Goal: Task Accomplishment & Management: Manage account settings

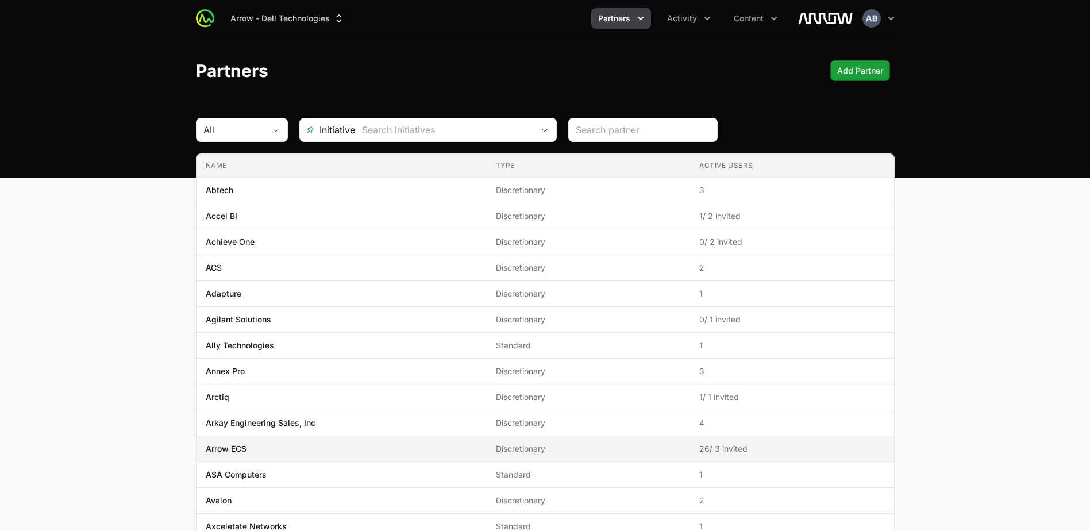
click at [225, 446] on p "Arrow ECS" at bounding box center [226, 448] width 41 height 11
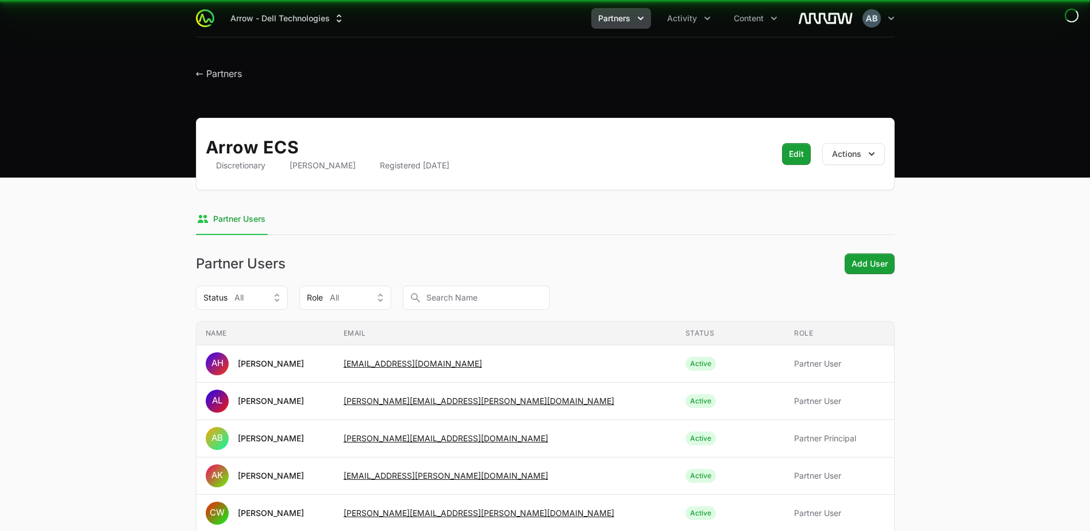
click at [241, 450] on td "Name AB Ashlee Bruno" at bounding box center [265, 438] width 138 height 37
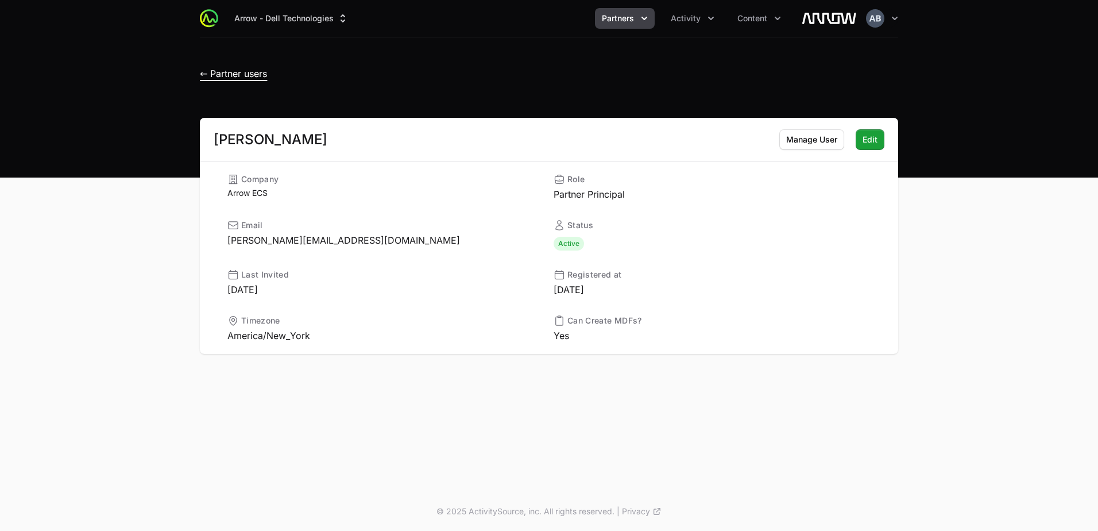
click at [222, 74] on span "← Partner users" at bounding box center [233, 73] width 67 height 11
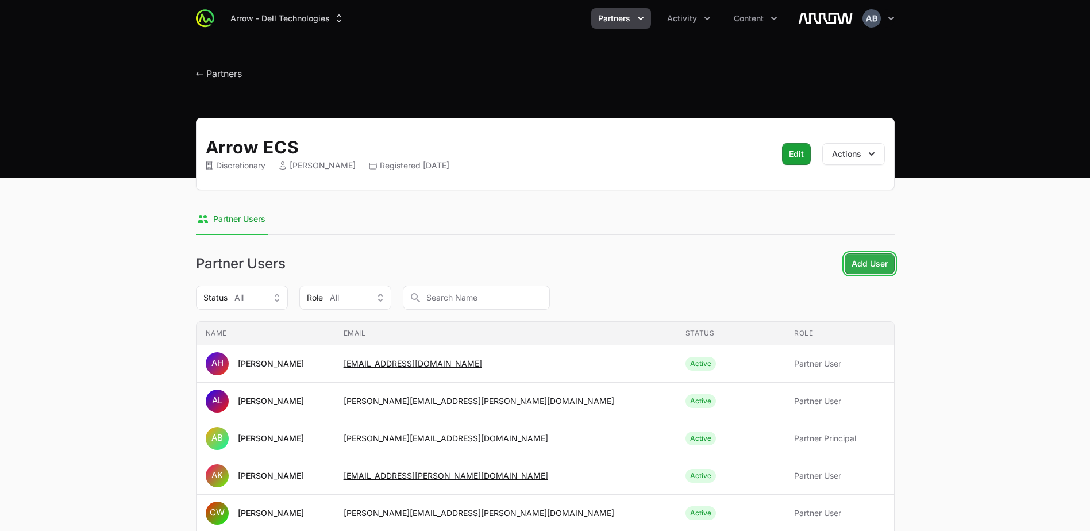
click at [871, 260] on span "Add User" at bounding box center [869, 264] width 36 height 14
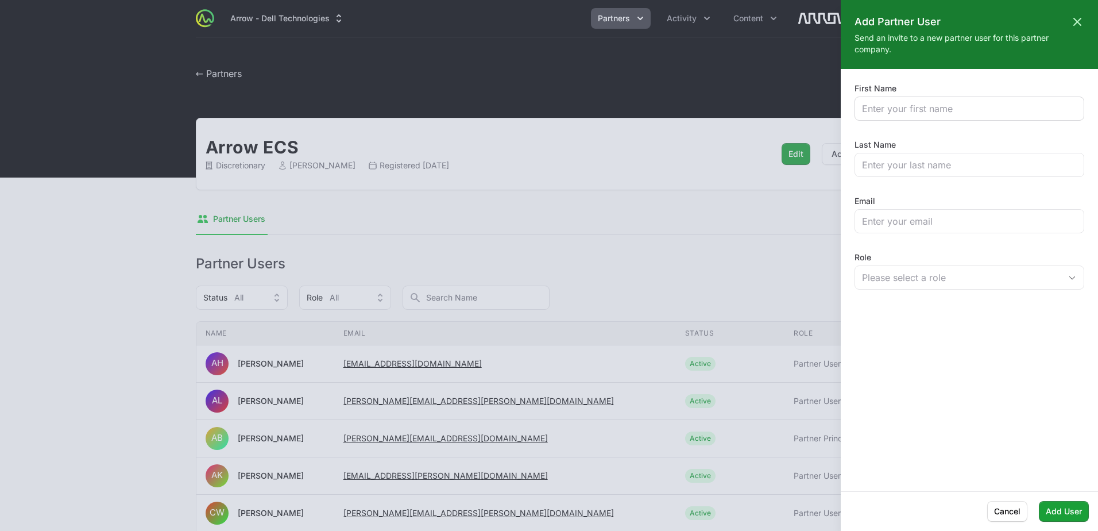
click at [898, 118] on div at bounding box center [970, 108] width 230 height 24
click at [894, 107] on input "First Name" at bounding box center [969, 109] width 215 height 14
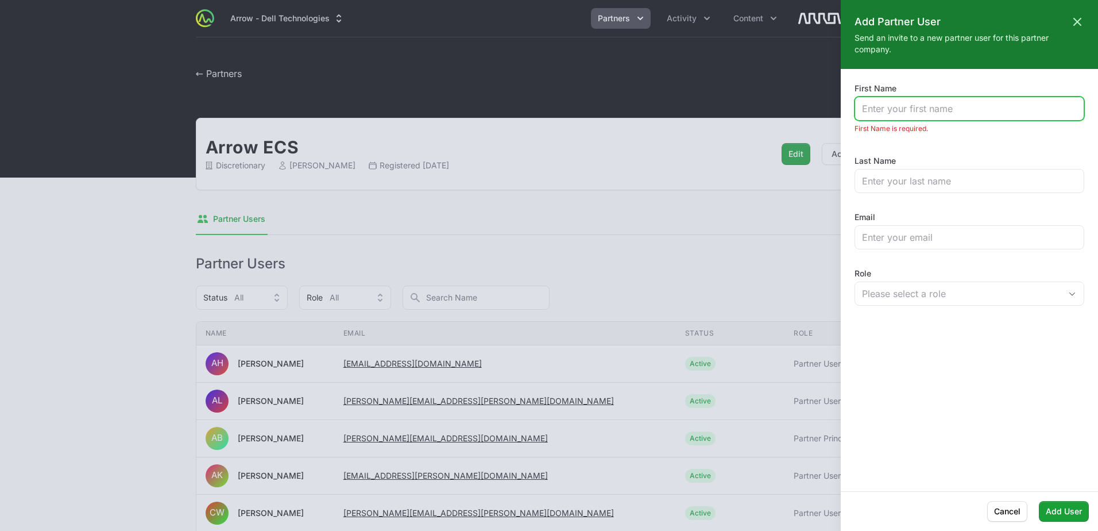
click at [935, 111] on input "First Name" at bounding box center [969, 109] width 215 height 14
type input "Jason"
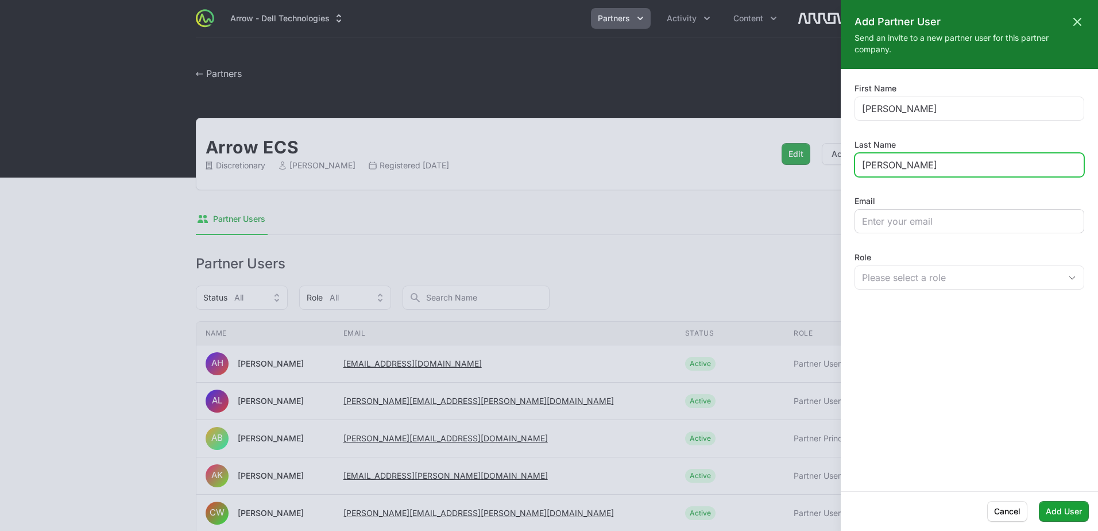
type input "Branum"
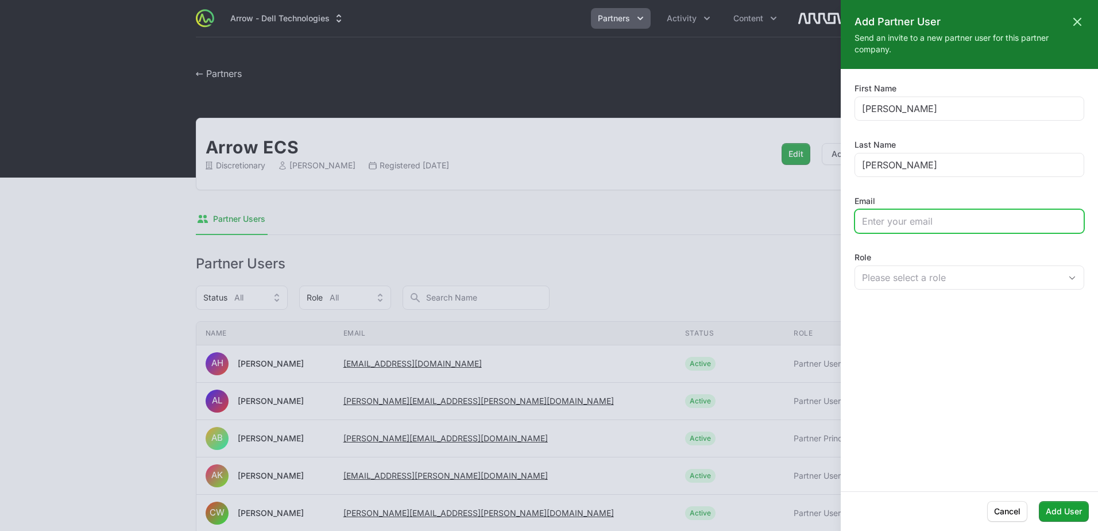
click at [916, 225] on input "Email" at bounding box center [969, 221] width 215 height 14
click at [948, 219] on input "Email" at bounding box center [969, 221] width 215 height 14
paste input "Jason.Branum@arrow.com"
type input "Jason.Branum@arrow.com"
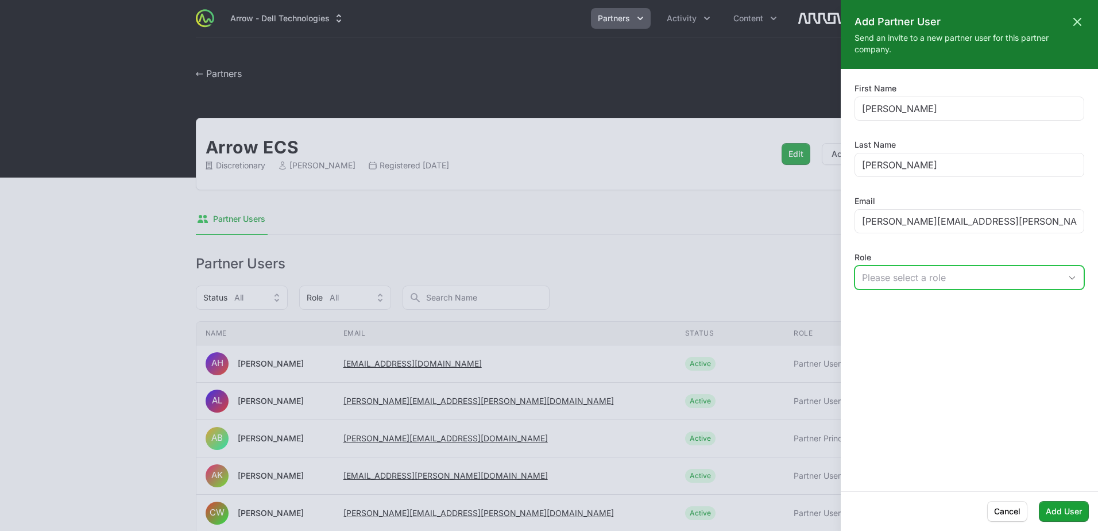
click at [935, 276] on div "Please select a role" at bounding box center [961, 278] width 199 height 14
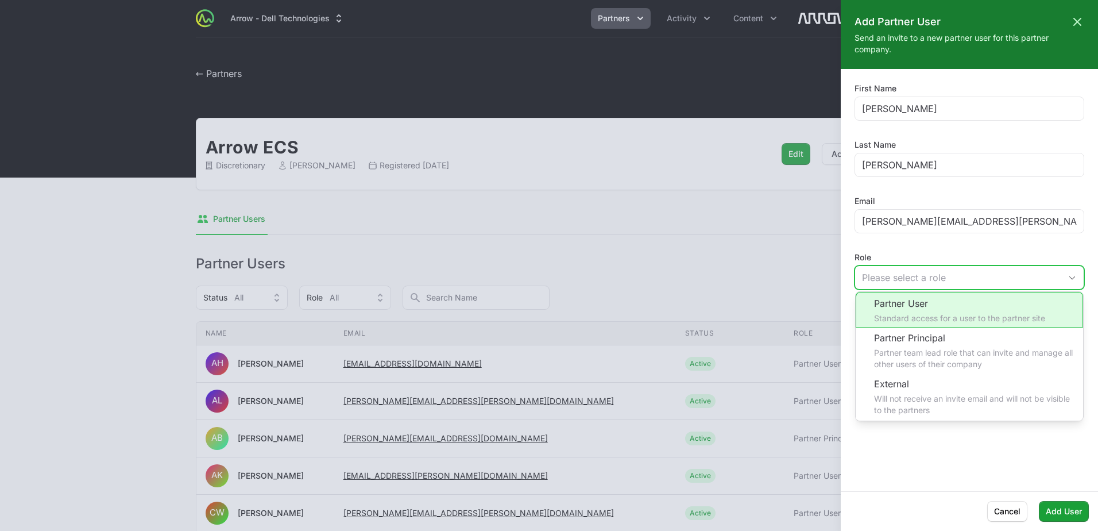
click at [918, 315] on li "Partner User Standard access for a user to the partner site" at bounding box center [969, 310] width 227 height 36
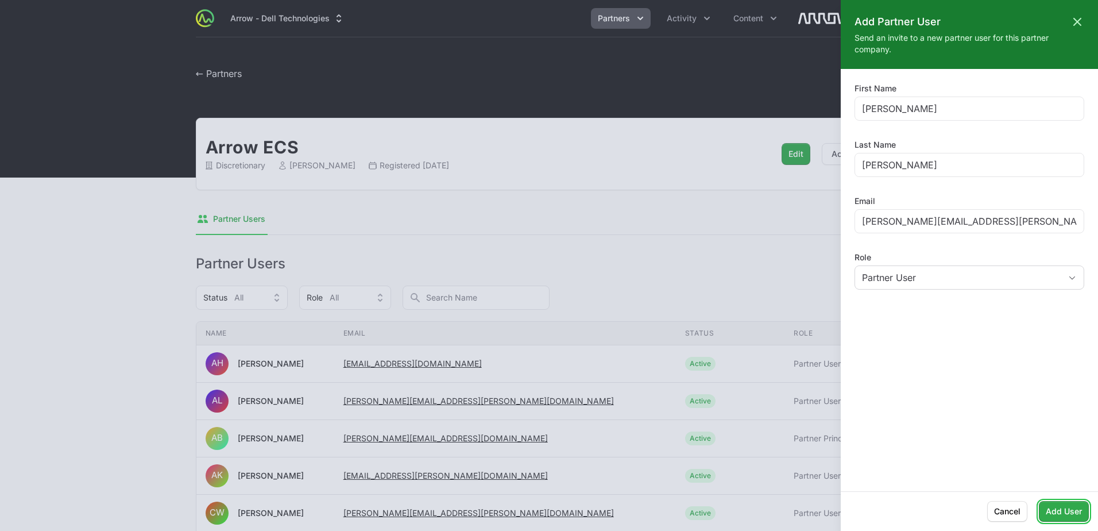
click at [1067, 517] on span "Add User" at bounding box center [1064, 511] width 36 height 14
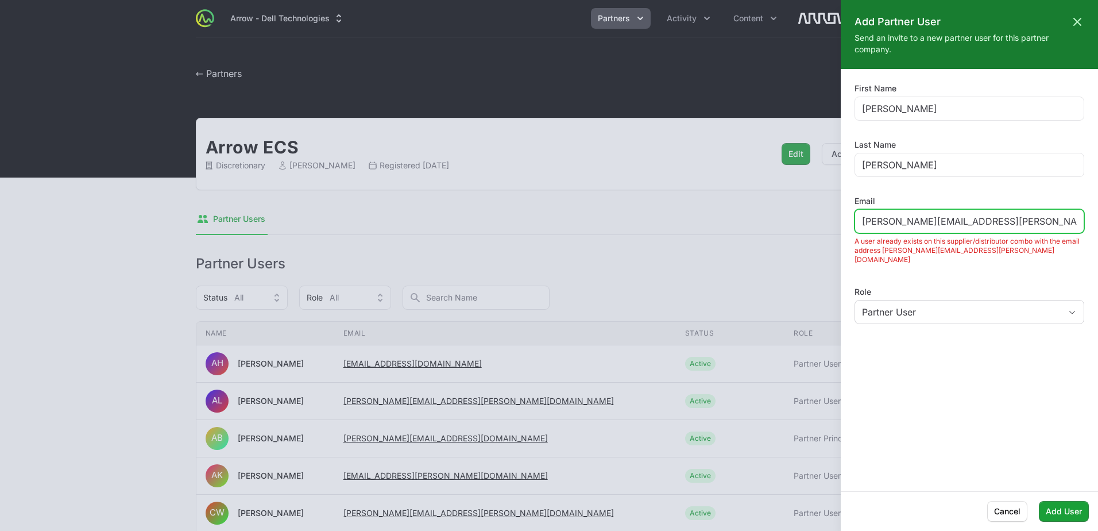
drag, startPoint x: 989, startPoint y: 222, endPoint x: 835, endPoint y: 219, distance: 154.5
click at [835, 219] on div "Add Partner User Close panel Send an invite to a new partner user for this part…" at bounding box center [549, 265] width 1098 height 531
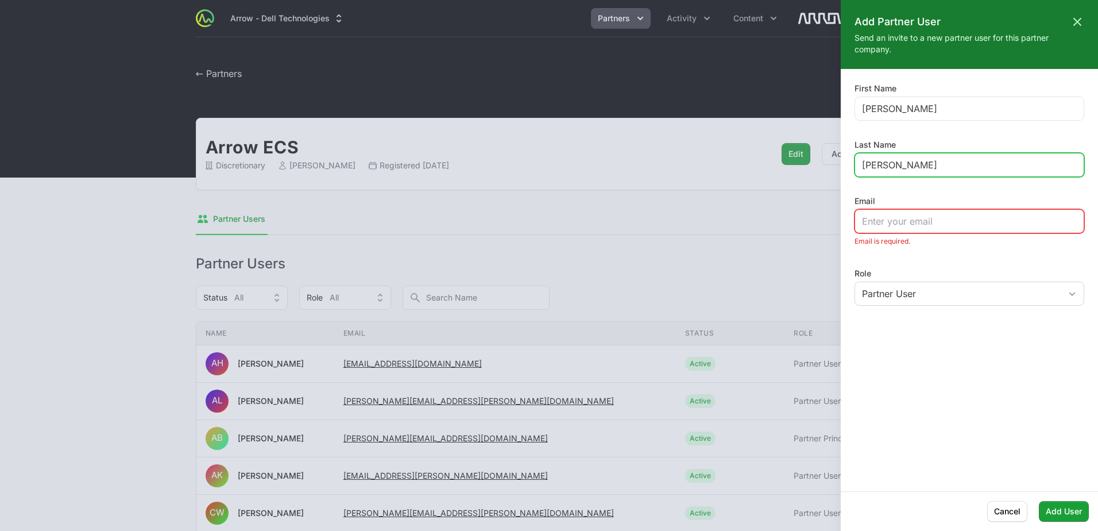
drag, startPoint x: 867, startPoint y: 169, endPoint x: 847, endPoint y: 168, distance: 20.1
click at [848, 168] on div "First Name Jason Last Name Branum Email Email is required. Role Partner User" at bounding box center [969, 280] width 257 height 395
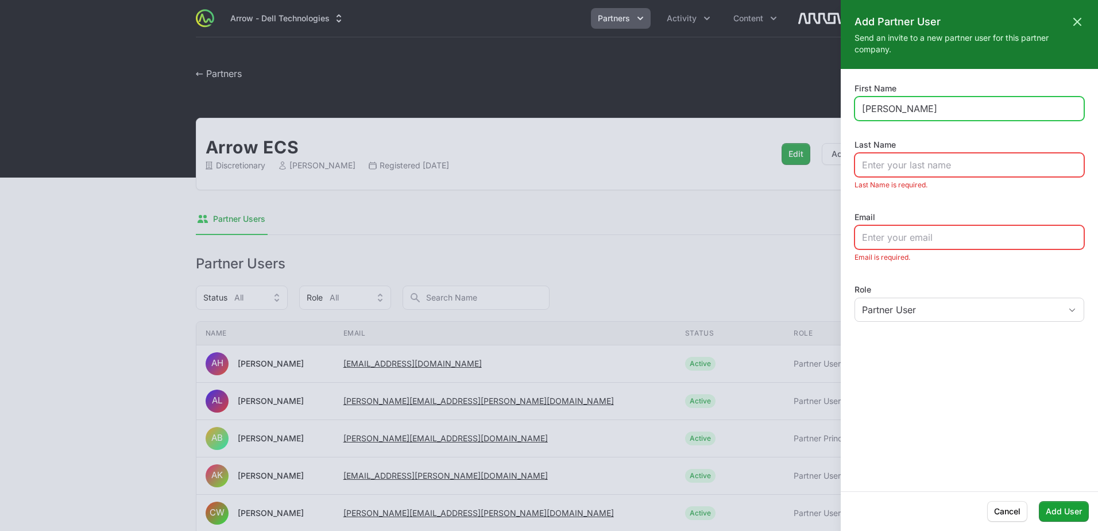
drag, startPoint x: 887, startPoint y: 107, endPoint x: 826, endPoint y: 108, distance: 60.9
click at [826, 108] on div "Add Partner User Close panel Send an invite to a new partner user for this part…" at bounding box center [549, 265] width 1098 height 531
type input "Silvia"
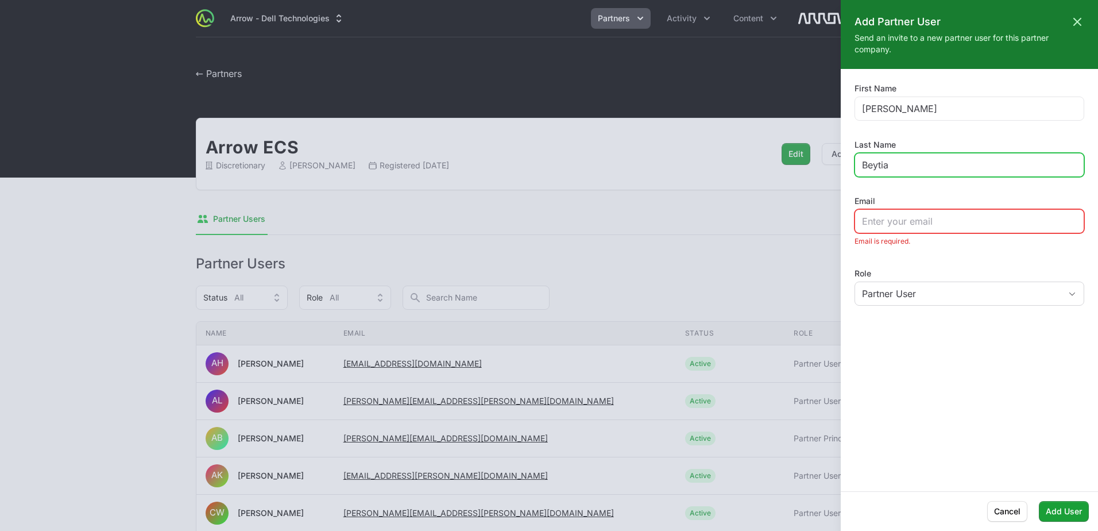
type input "Beytia"
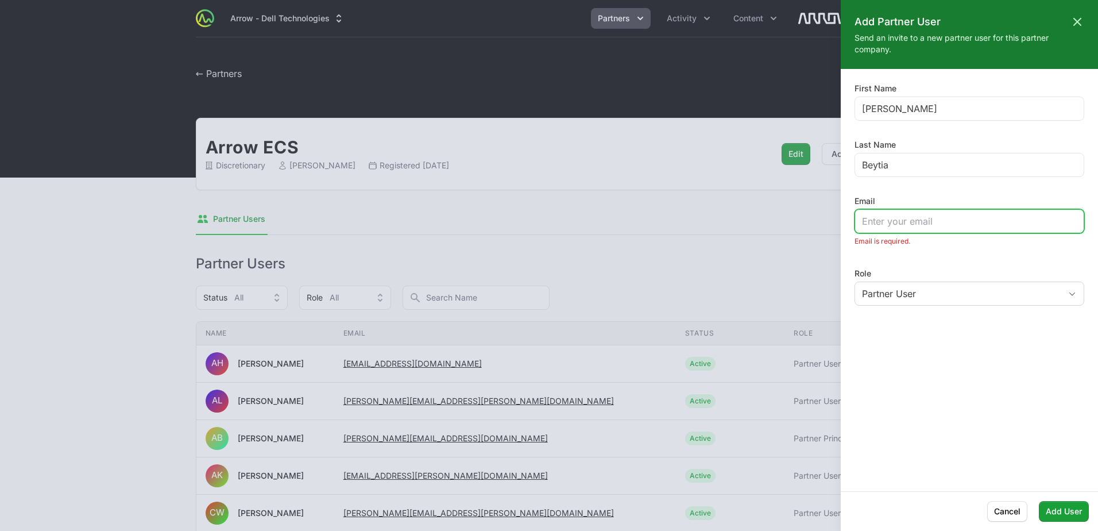
click at [877, 218] on input "Email" at bounding box center [969, 221] width 215 height 14
paste input "Silvia.Beytia@arrow.com"
type input "Silvia.Beytia@arrow.com"
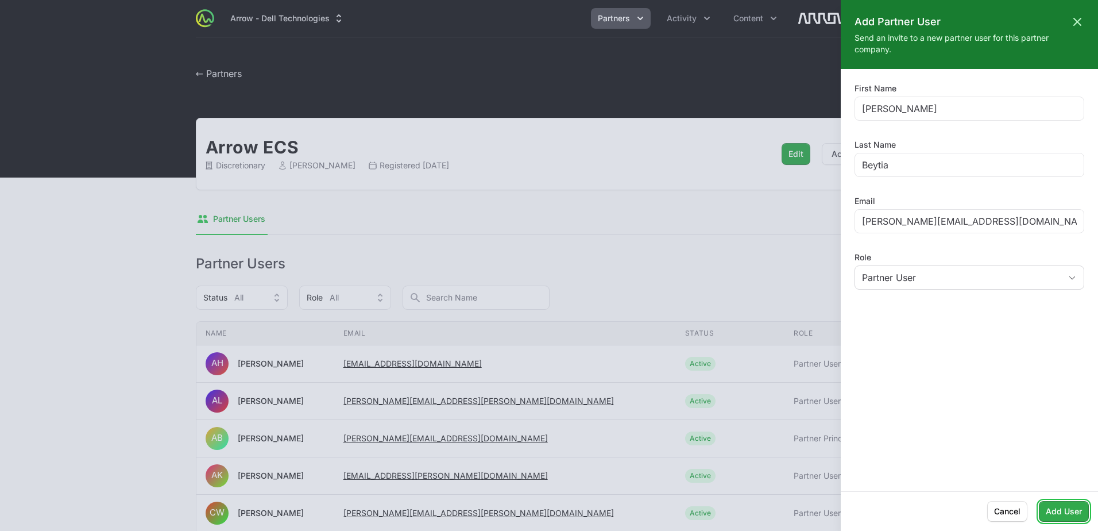
click at [1060, 509] on span "Add User" at bounding box center [1064, 511] width 36 height 14
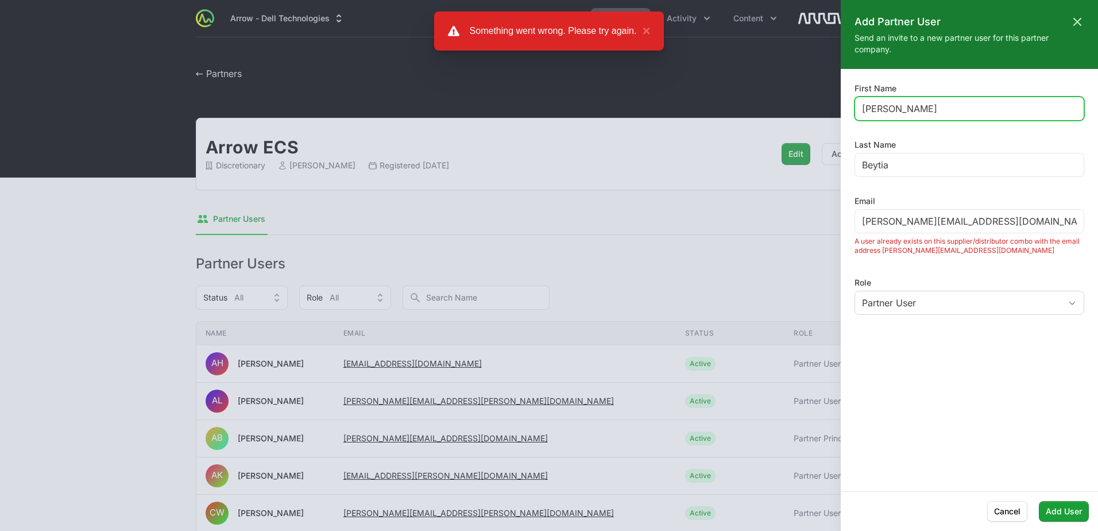
drag, startPoint x: 880, startPoint y: 114, endPoint x: 819, endPoint y: 119, distance: 61.1
click at [821, 119] on div "Add Partner User Close panel Send an invite to a new partner user for this part…" at bounding box center [549, 265] width 1098 height 531
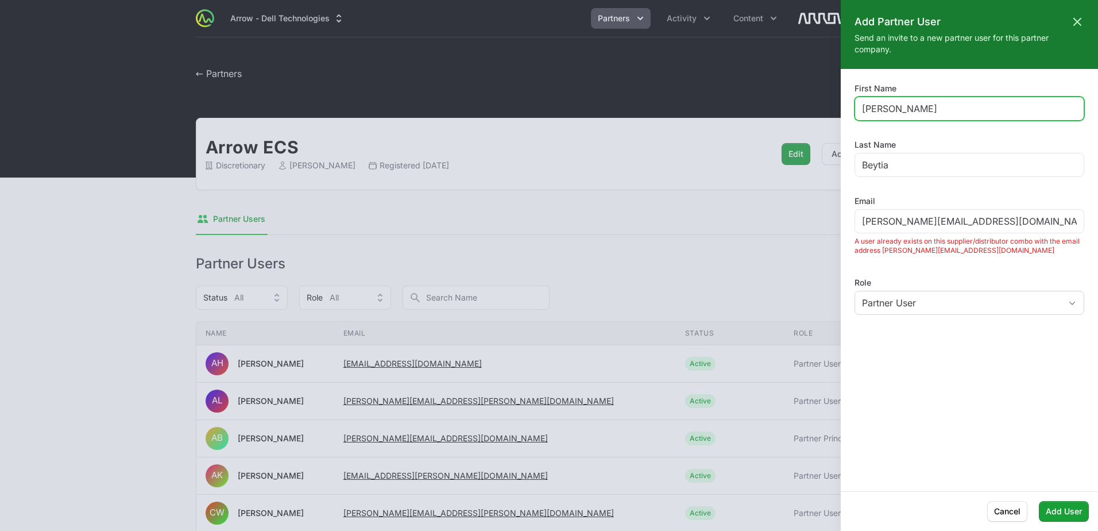
type input "[PERSON_NAME]"
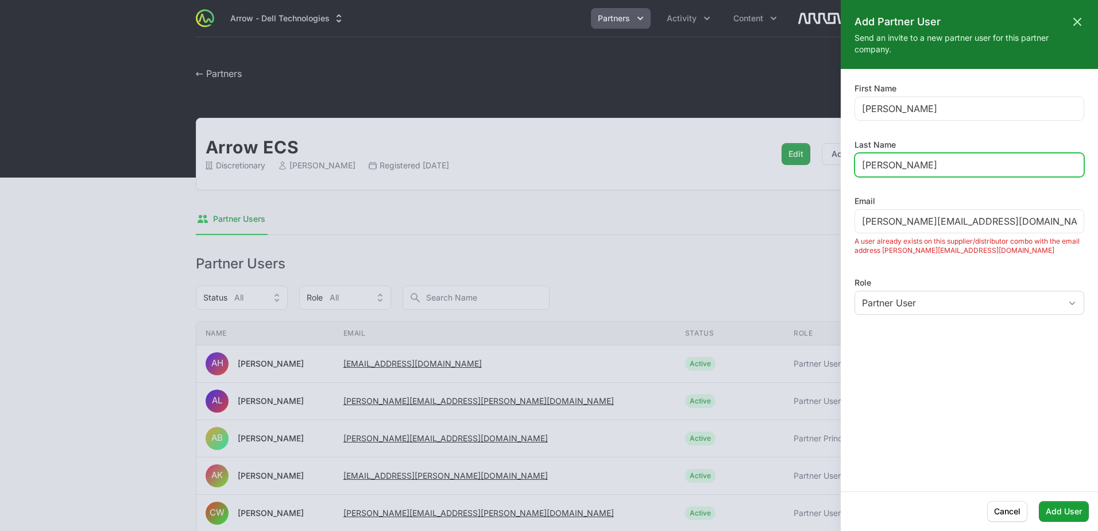
type input "Locke"
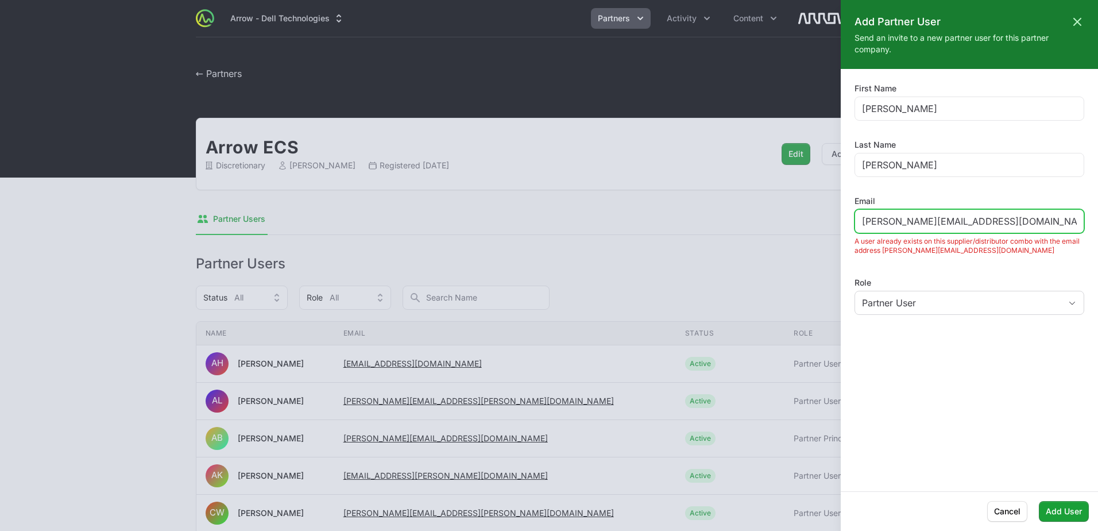
click at [914, 222] on input "Silvia.Beytia@arrow.com" at bounding box center [969, 221] width 215 height 14
paste input "Jonathan.Locke"
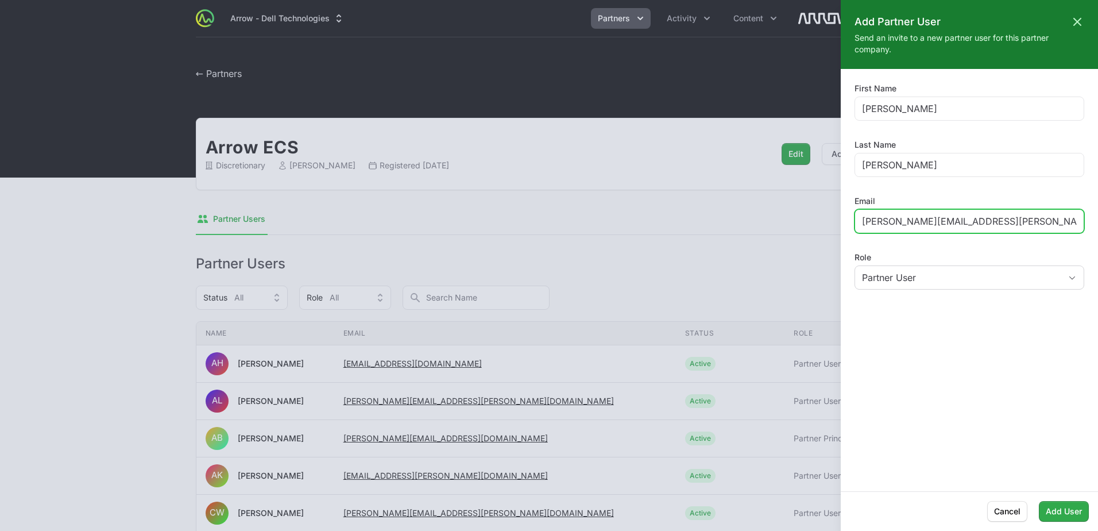
type input "Jonathan.Locke@arrow.com"
click at [1080, 515] on span "Add User" at bounding box center [1064, 511] width 36 height 14
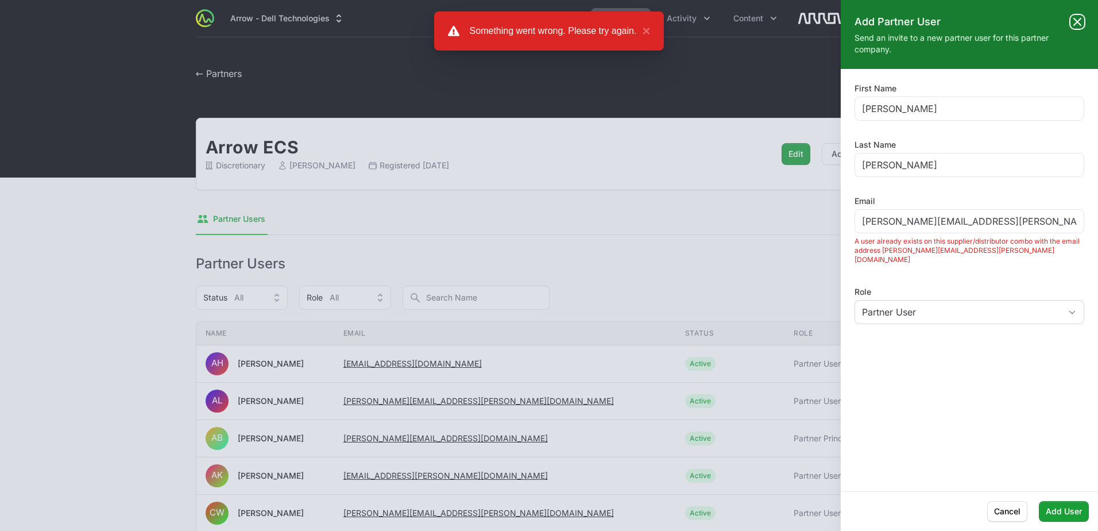
click at [1075, 22] on icon at bounding box center [1078, 22] width 14 height 14
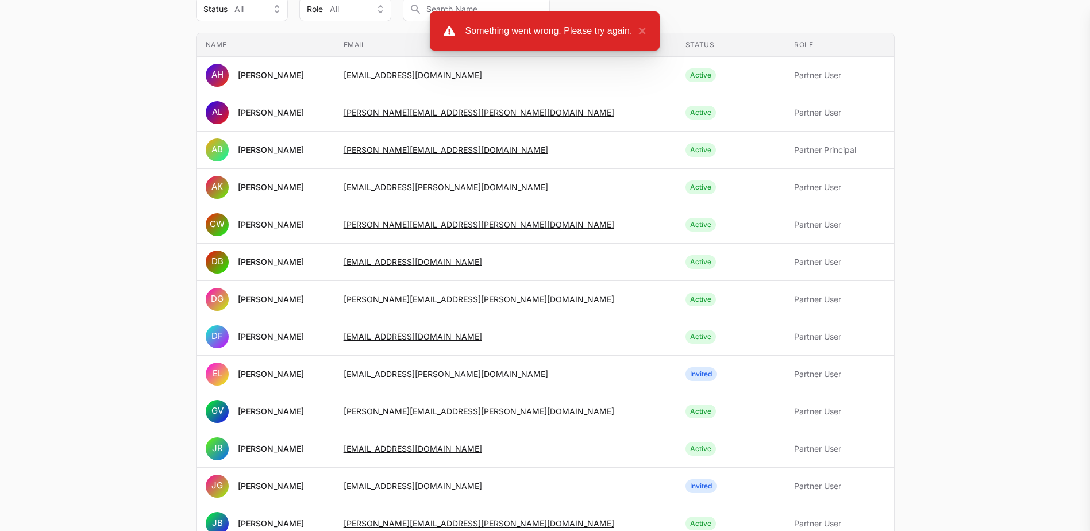
scroll to position [477, 0]
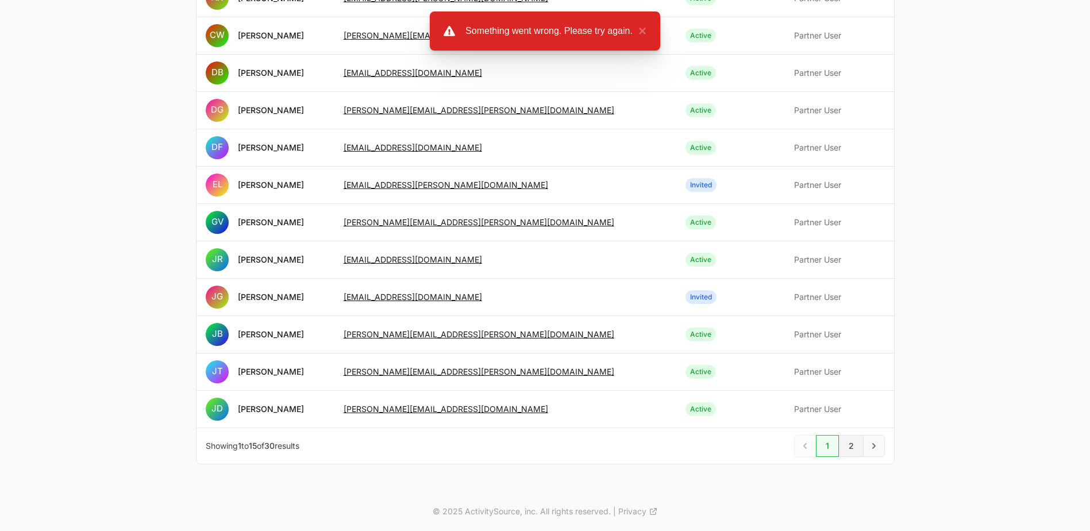
click at [851, 447] on link "2" at bounding box center [851, 446] width 25 height 22
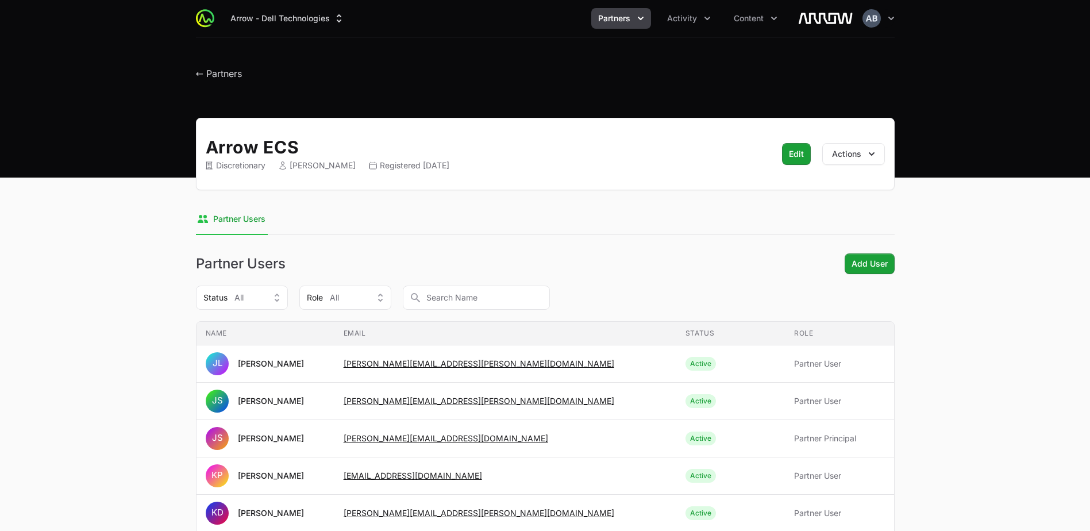
click at [847, 16] on img at bounding box center [825, 18] width 55 height 23
click at [879, 18] on img "button" at bounding box center [871, 18] width 18 height 18
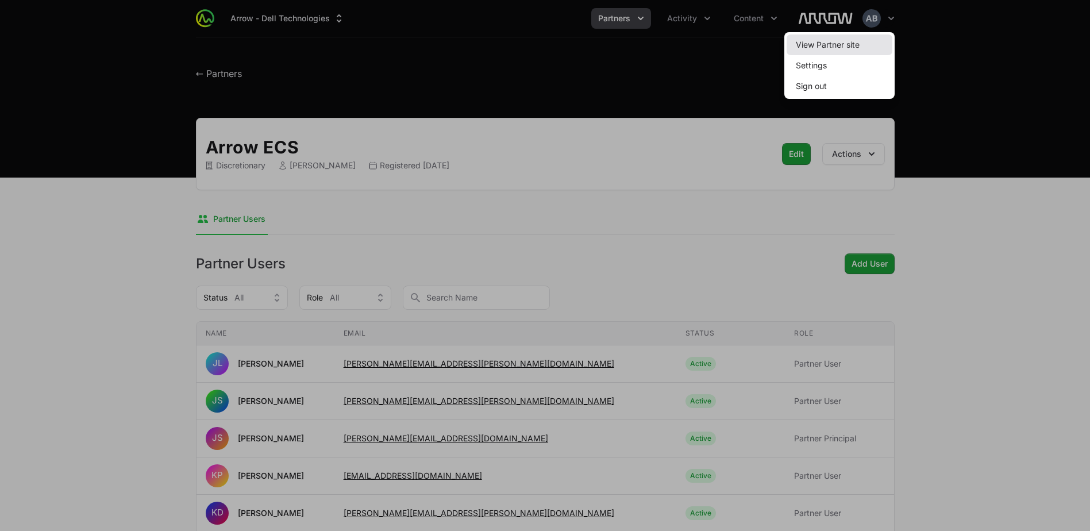
click at [856, 43] on link "View Partner site" at bounding box center [839, 44] width 106 height 21
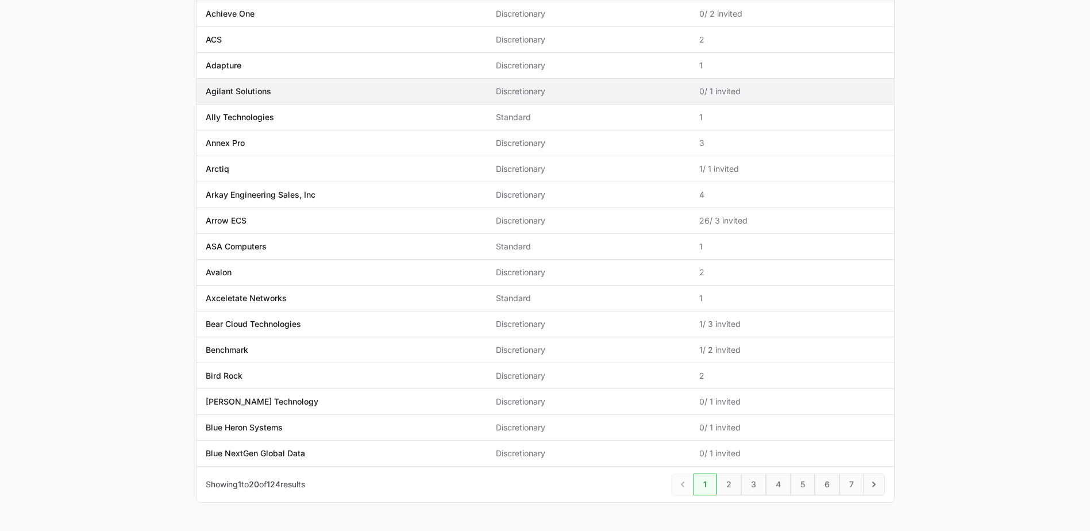
scroll to position [267, 0]
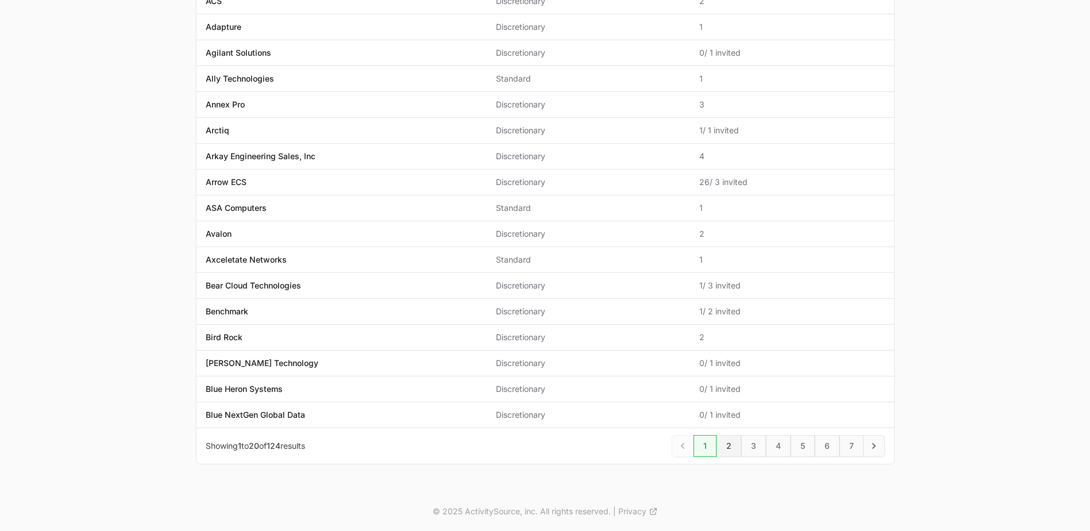
click at [728, 443] on link "2" at bounding box center [728, 446] width 25 height 22
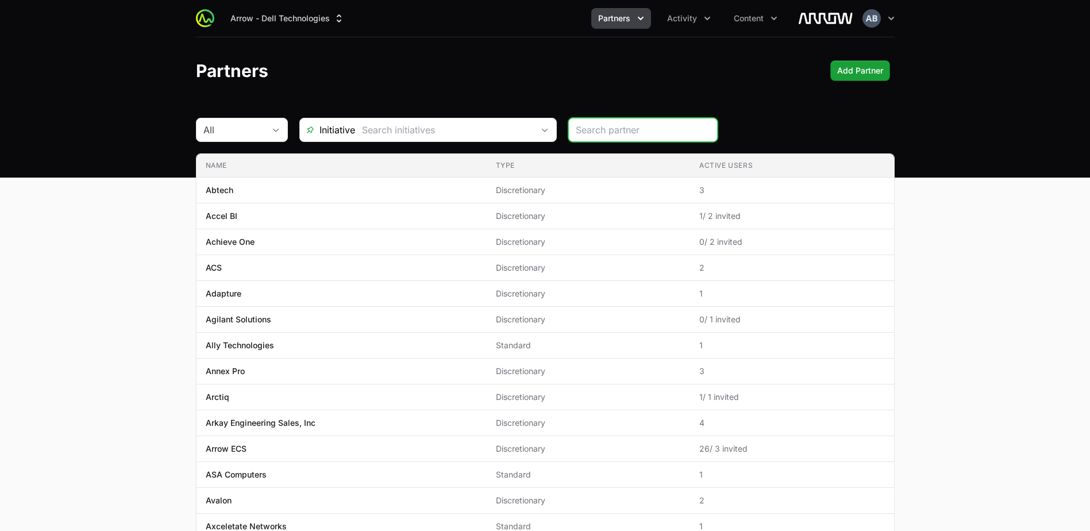
scroll to position [57, 0]
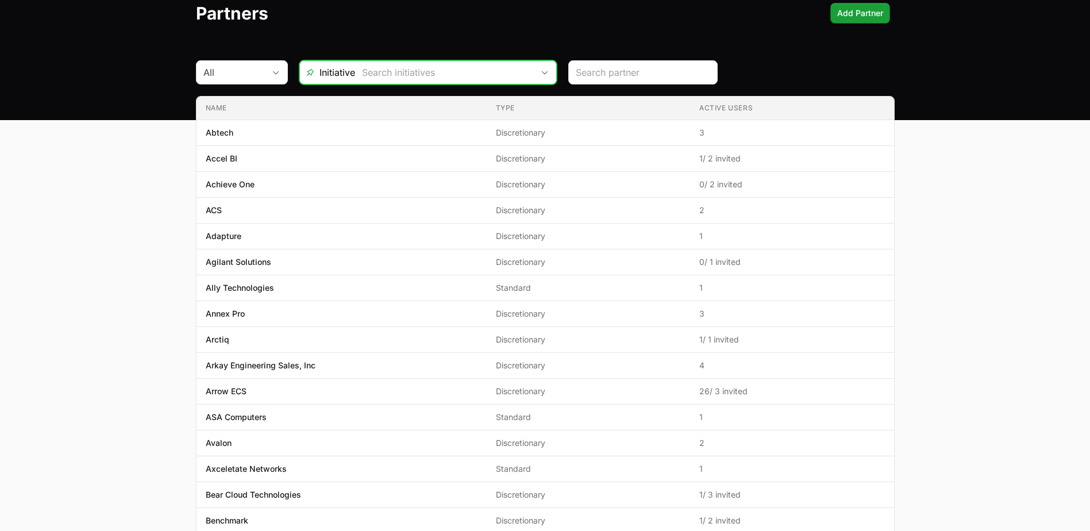
click at [364, 77] on input "text" at bounding box center [444, 72] width 178 height 23
type input "cent"
click at [600, 75] on input "search" at bounding box center [643, 72] width 134 height 14
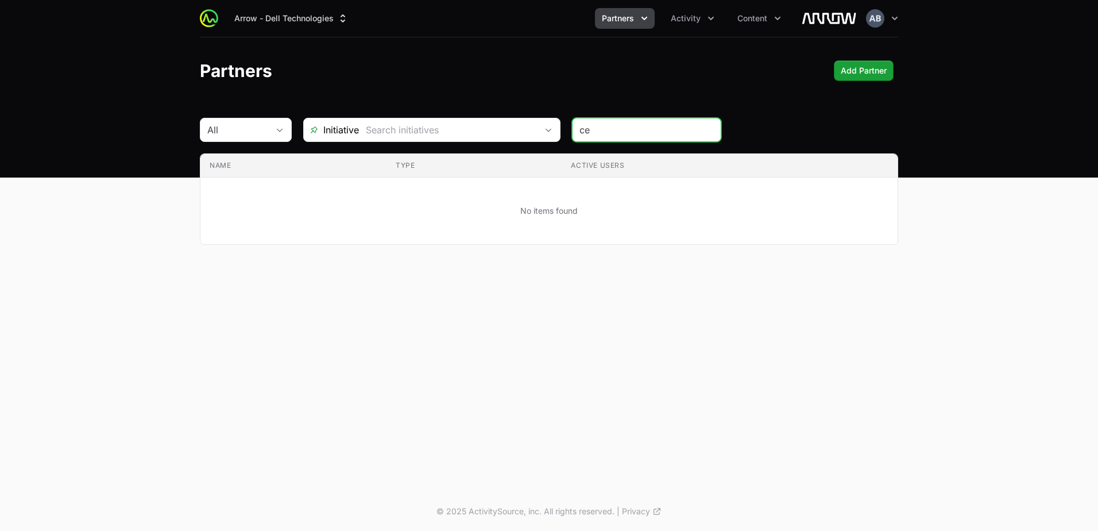
type input "c"
type input "Cent"
click at [789, 346] on div "Arrow - Dell Technologies Partners Activity Content Open user menu Open main me…" at bounding box center [549, 246] width 1098 height 492
click at [857, 70] on span "Add Partner" at bounding box center [864, 71] width 46 height 14
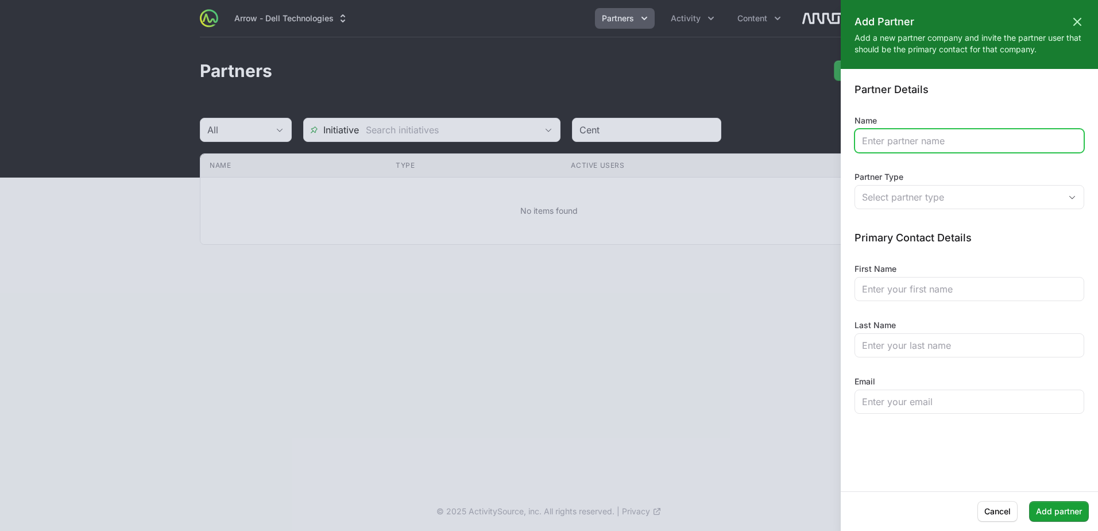
click at [913, 144] on input "Name" at bounding box center [969, 141] width 215 height 14
type input "Centurion"
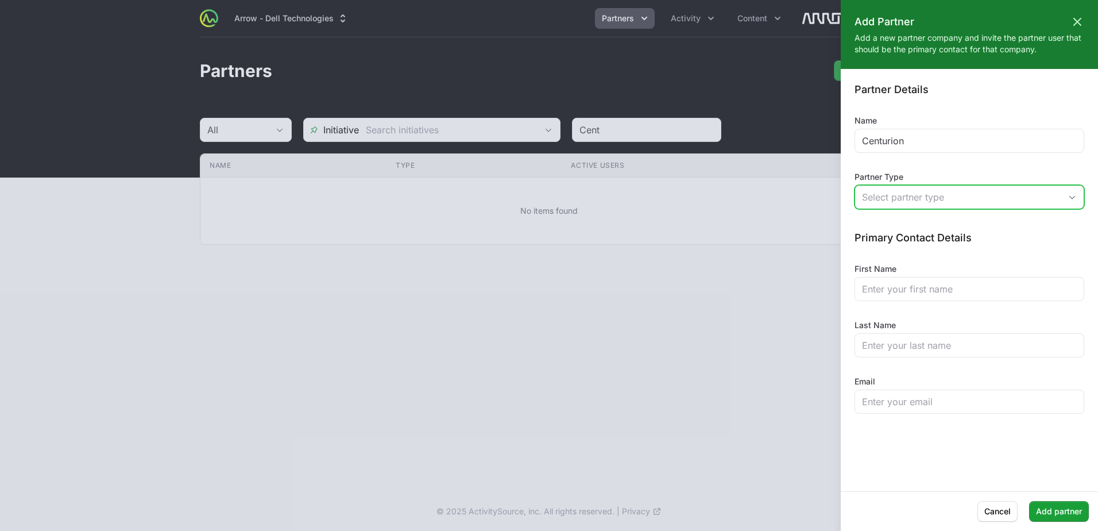
click at [912, 206] on button "Select partner type" at bounding box center [969, 197] width 229 height 23
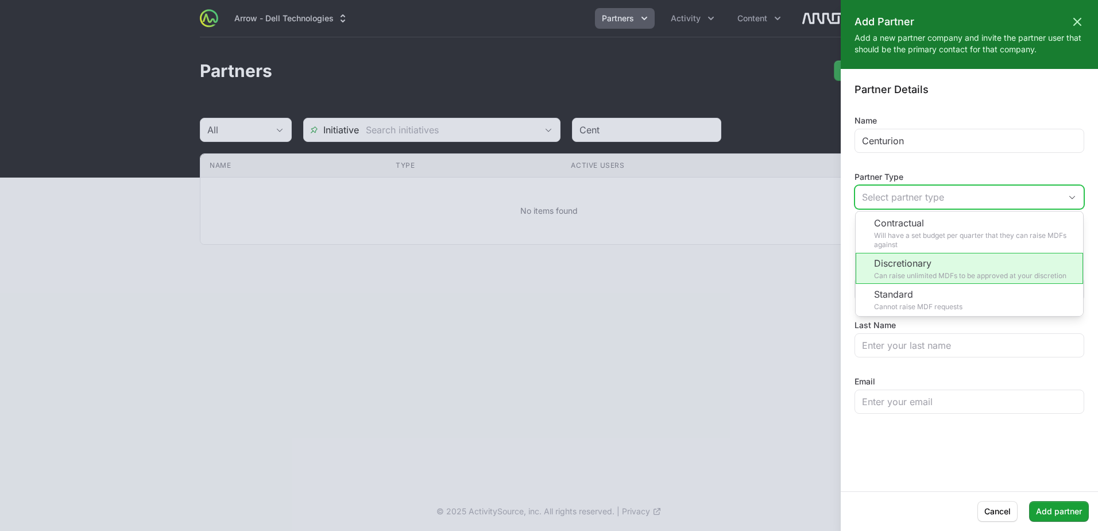
click at [933, 268] on li "Discretionary Can raise unlimited MDFs to be approved at your discretion" at bounding box center [969, 268] width 227 height 31
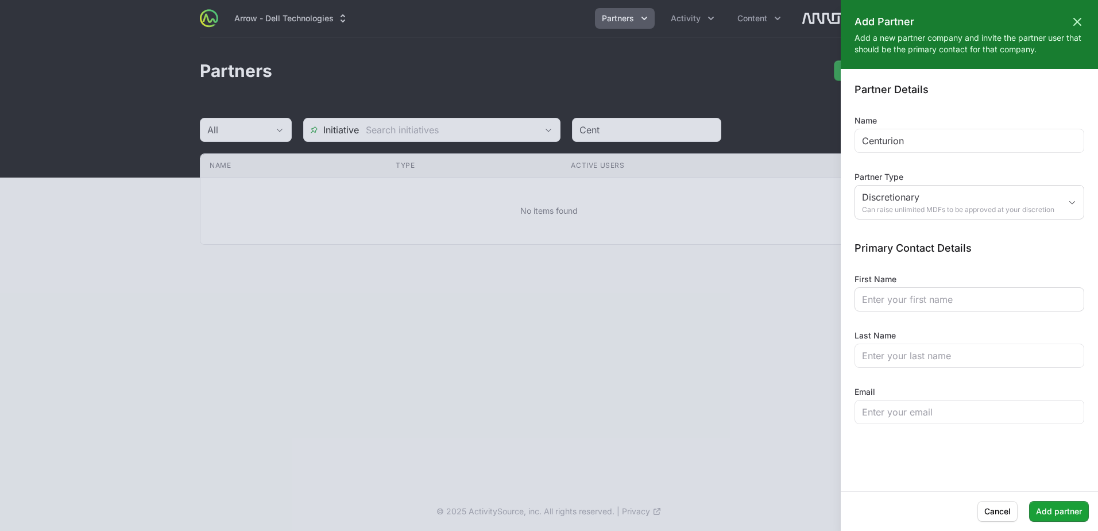
click at [959, 308] on div at bounding box center [970, 299] width 230 height 24
click at [954, 308] on div at bounding box center [970, 299] width 230 height 24
click at [949, 301] on input "First Name" at bounding box center [969, 299] width 215 height 14
type input "[PERSON_NAME]"
type input "Hill"
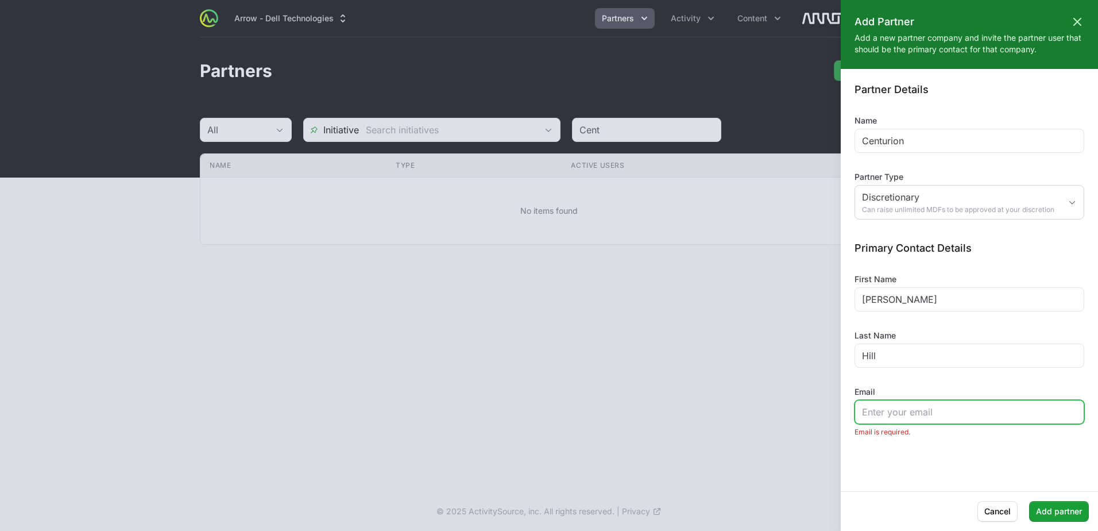
click at [913, 416] on input "Email" at bounding box center [969, 412] width 215 height 14
paste input "[PERSON_NAME][EMAIL_ADDRESS][DOMAIN_NAME]"
type input "[PERSON_NAME][EMAIL_ADDRESS][DOMAIN_NAME]"
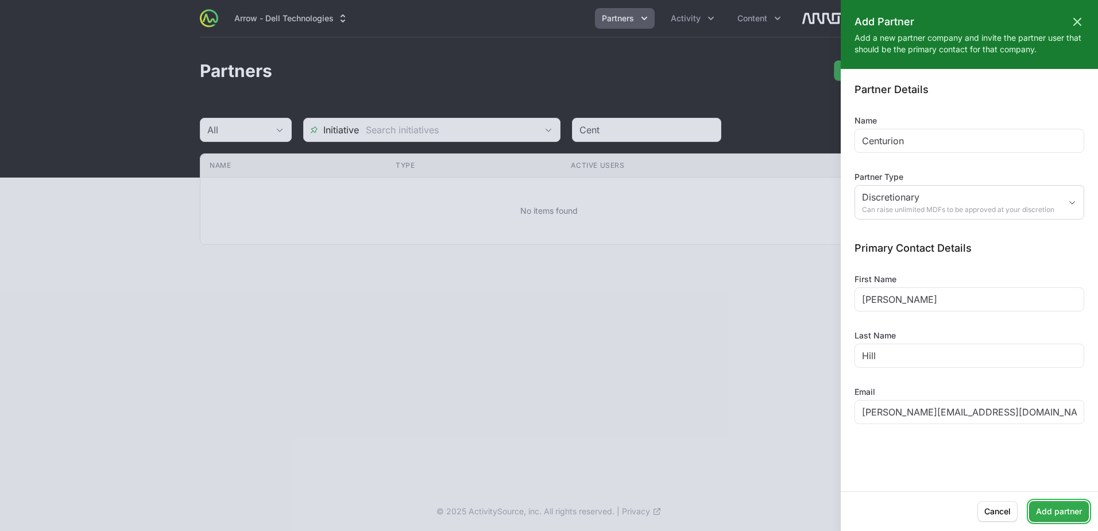
click at [1067, 514] on span "Add partner" at bounding box center [1059, 511] width 46 height 14
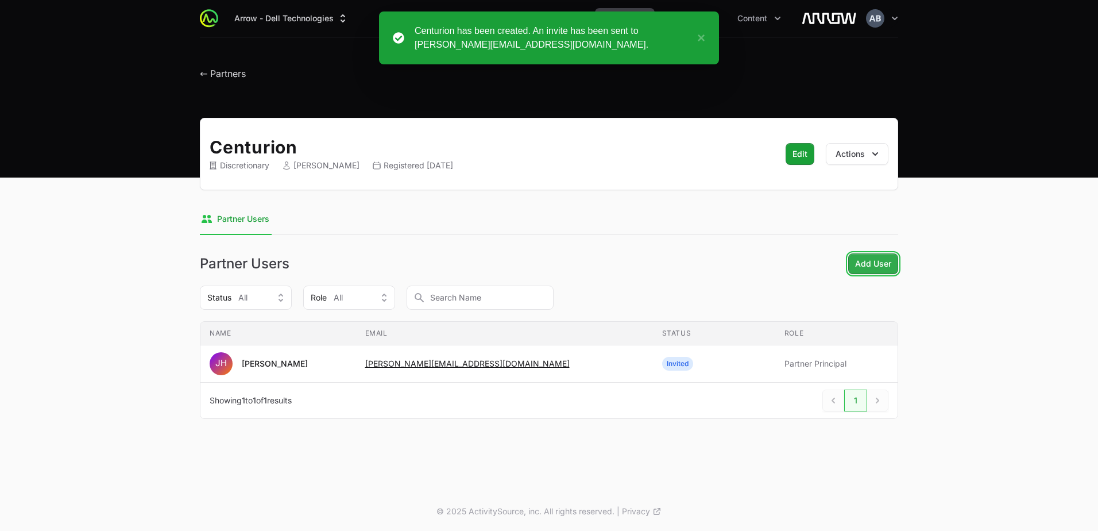
click at [866, 267] on span "Add User" at bounding box center [873, 264] width 36 height 14
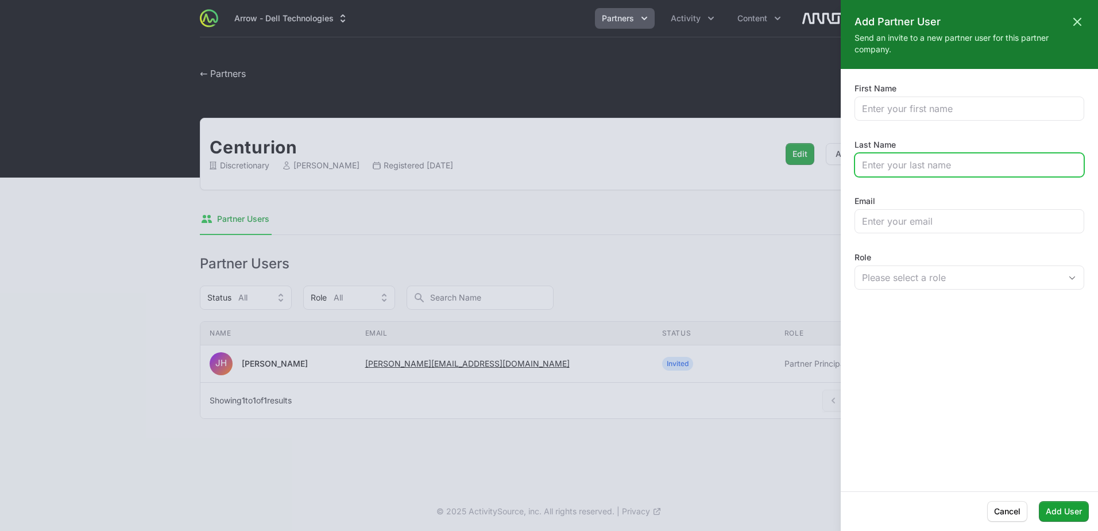
click at [930, 168] on input "Last Name" at bounding box center [969, 165] width 215 height 14
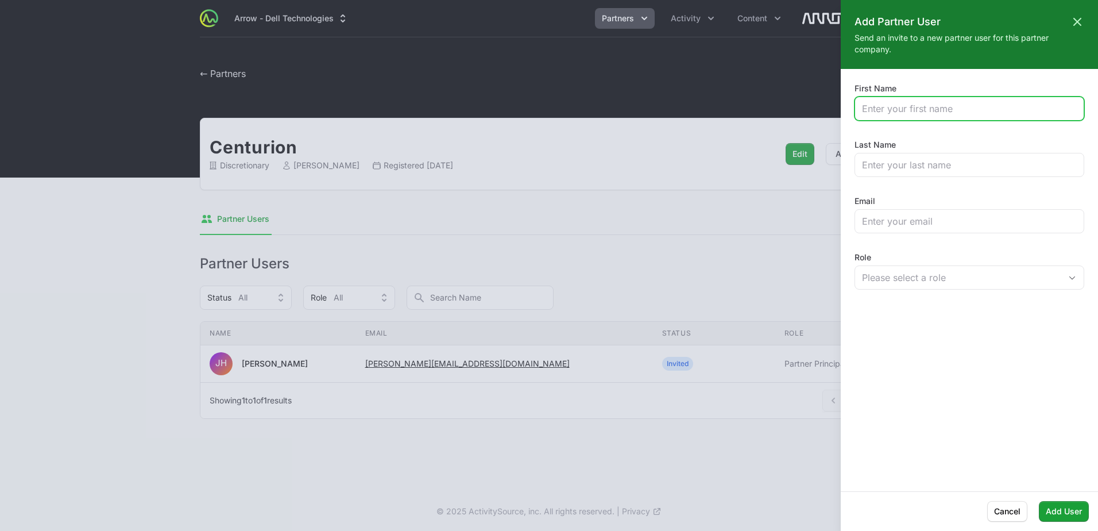
click at [896, 109] on input "First Name" at bounding box center [969, 109] width 215 height 14
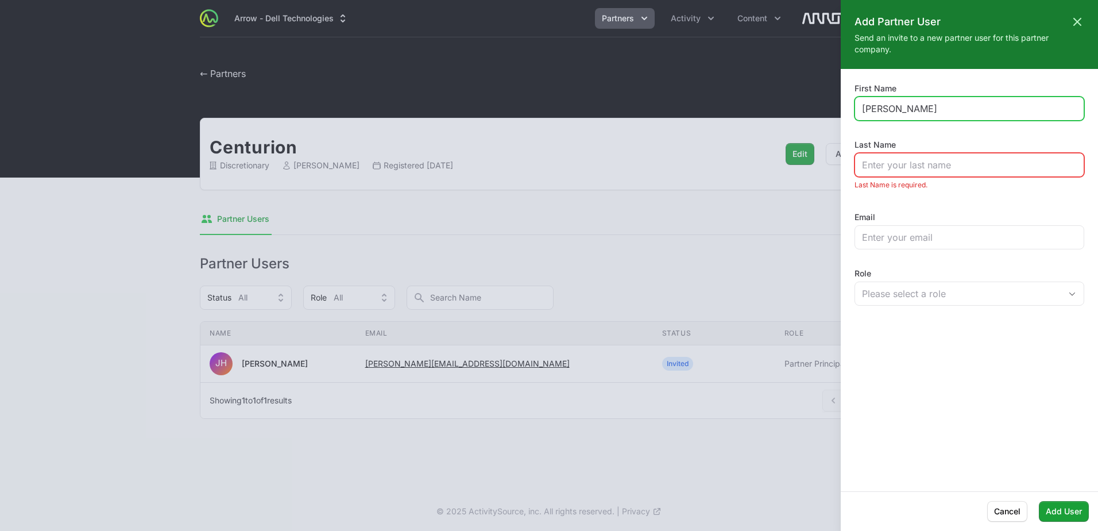
type input "[PERSON_NAME]"
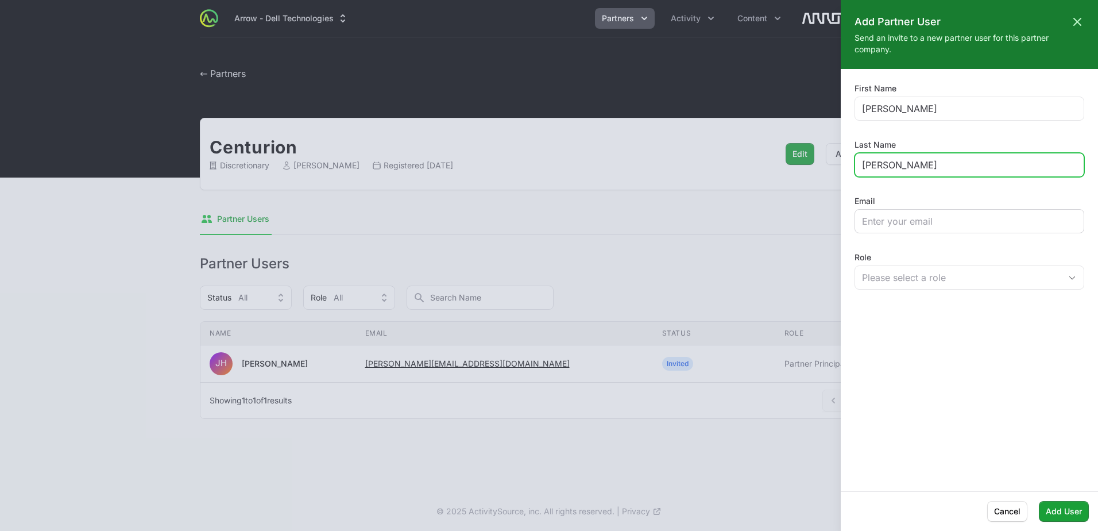
type input "[PERSON_NAME]"
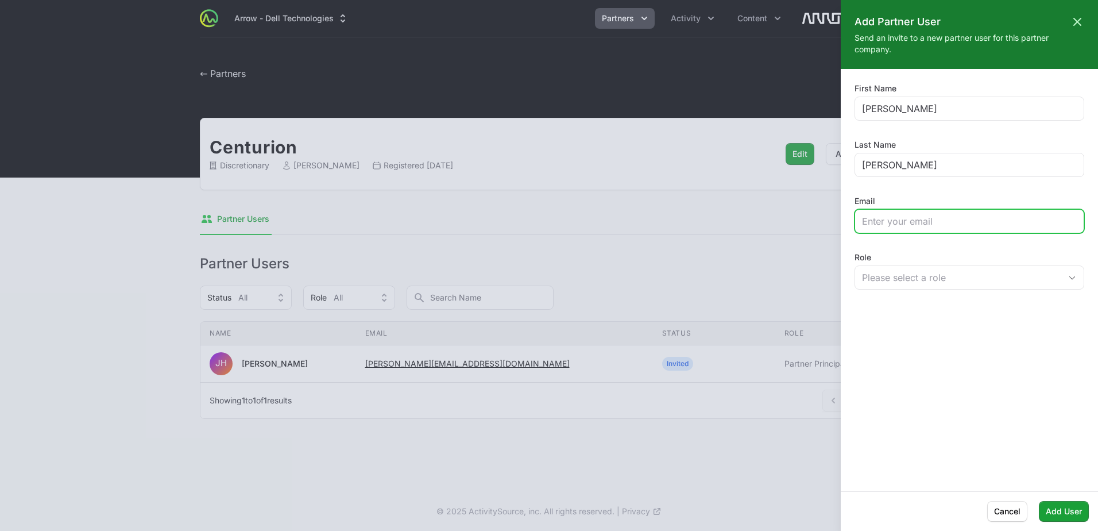
click at [921, 222] on input "Email" at bounding box center [969, 221] width 215 height 14
paste input "[PERSON_NAME][EMAIL_ADDRESS][DOMAIN_NAME]"
type input "[PERSON_NAME][EMAIL_ADDRESS][DOMAIN_NAME]"
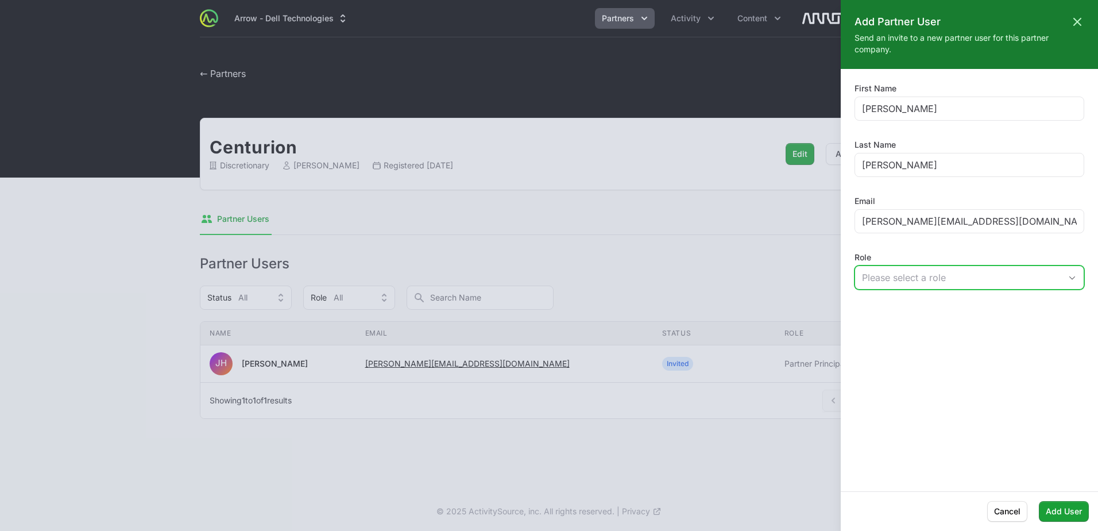
click at [904, 279] on div "Please select a role" at bounding box center [961, 278] width 199 height 14
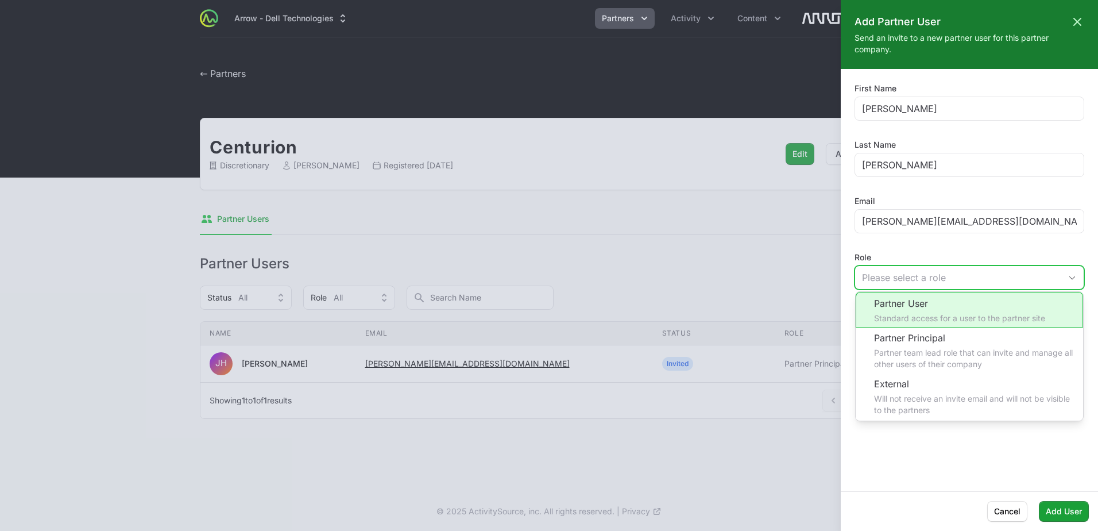
click at [914, 311] on li "Partner User Standard access for a user to the partner site" at bounding box center [969, 310] width 227 height 36
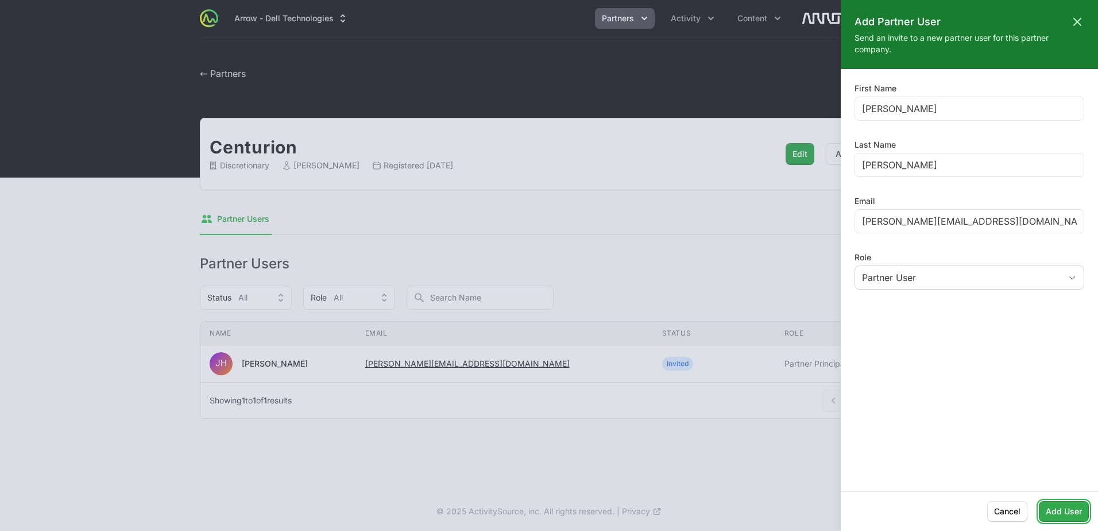
click at [1075, 518] on span "Add User" at bounding box center [1064, 511] width 36 height 14
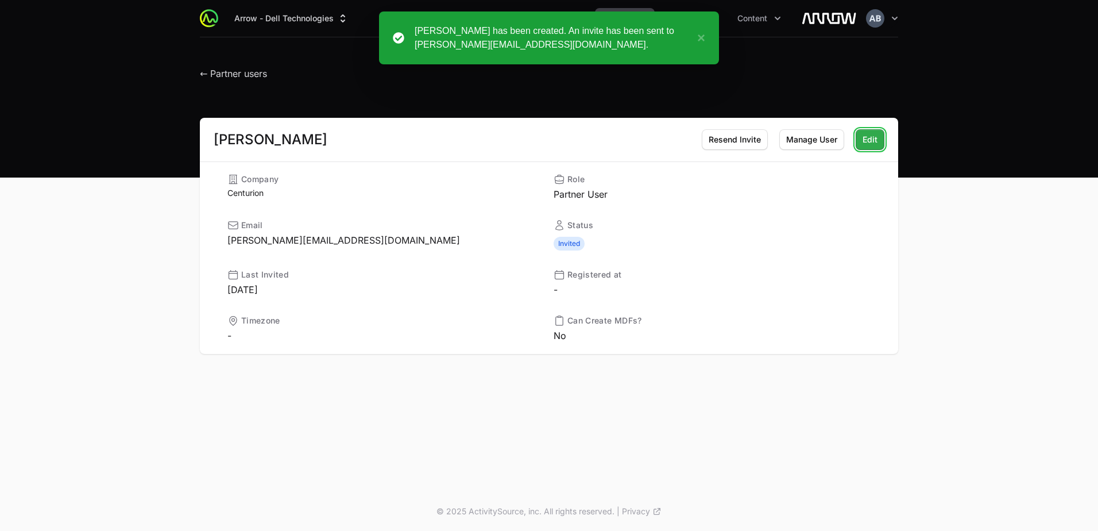
click at [879, 139] on button "Edit" at bounding box center [870, 139] width 29 height 21
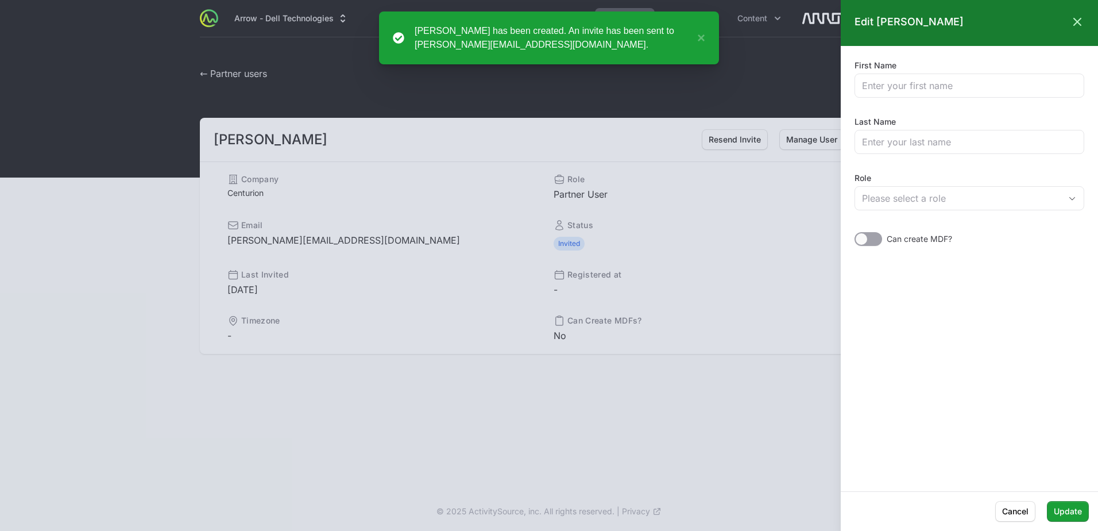
click at [869, 237] on div at bounding box center [869, 239] width 28 height 14
click at [856, 233] on input "checkbox" at bounding box center [855, 232] width 1 height 1
checkbox input "true"
click at [1078, 515] on span "Update" at bounding box center [1068, 511] width 28 height 14
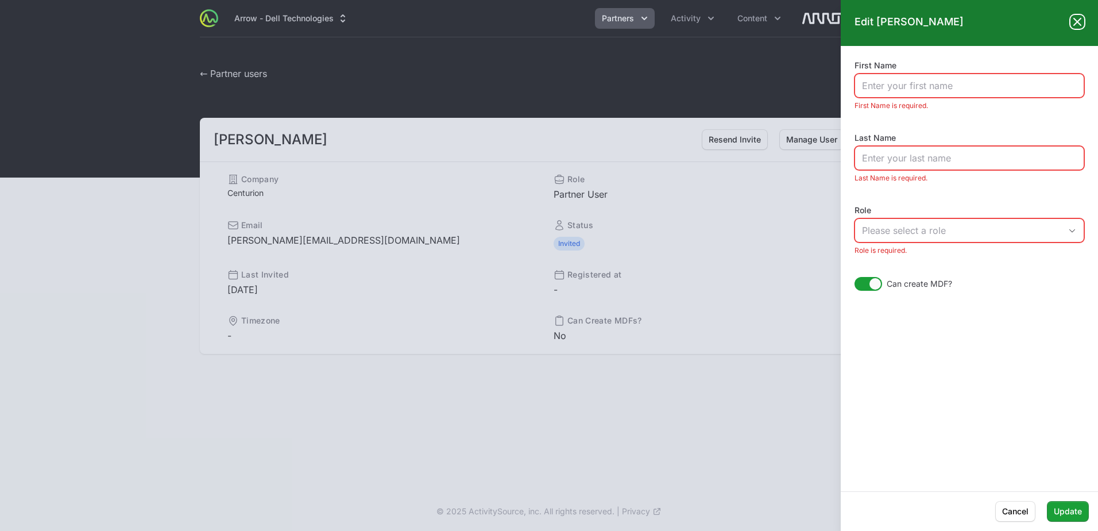
click at [1079, 21] on icon at bounding box center [1078, 22] width 14 height 14
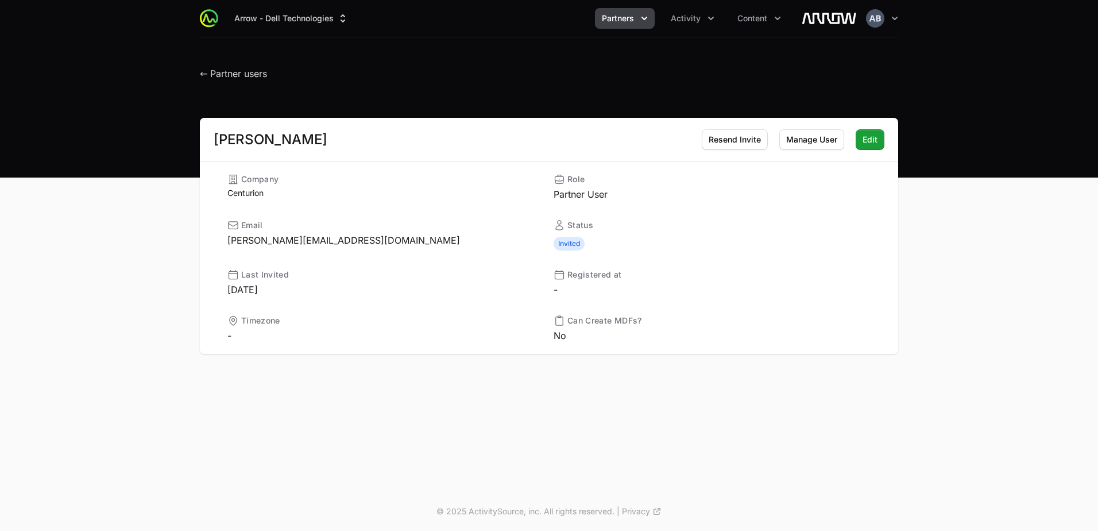
click at [778, 318] on dt "Can Create MDFs?" at bounding box center [712, 320] width 317 height 11
click at [869, 145] on span "Edit" at bounding box center [870, 140] width 15 height 14
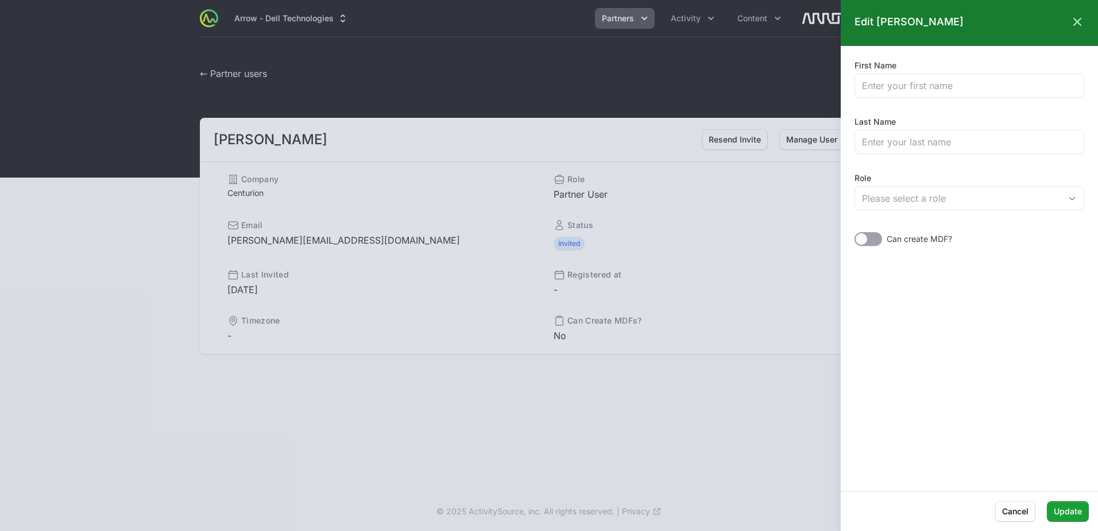
click at [875, 238] on div at bounding box center [869, 239] width 28 height 14
click at [856, 233] on input "checkbox" at bounding box center [855, 232] width 1 height 1
checkbox input "true"
click at [1068, 513] on span "Update" at bounding box center [1068, 511] width 28 height 14
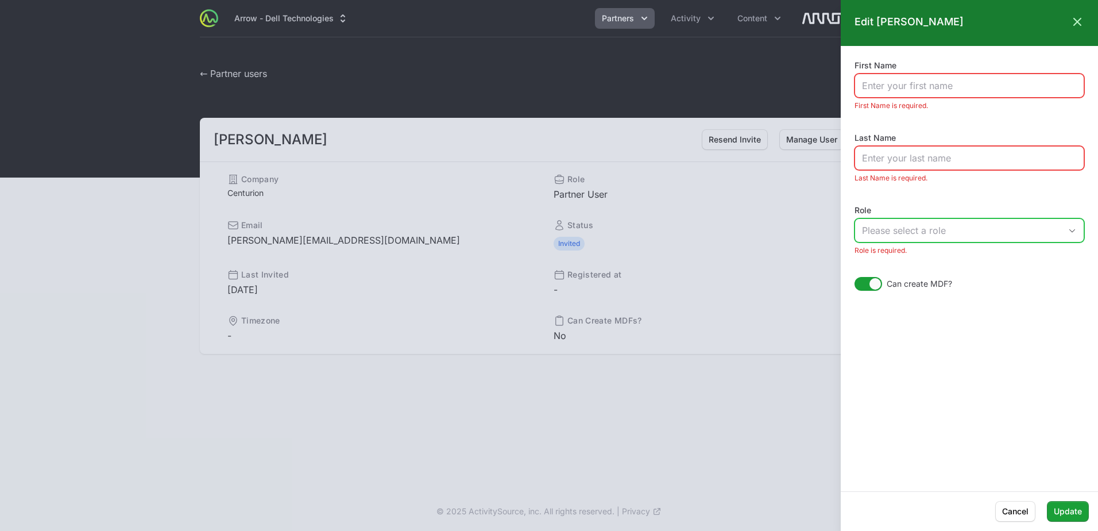
click at [889, 225] on div "Please select a role" at bounding box center [961, 230] width 199 height 14
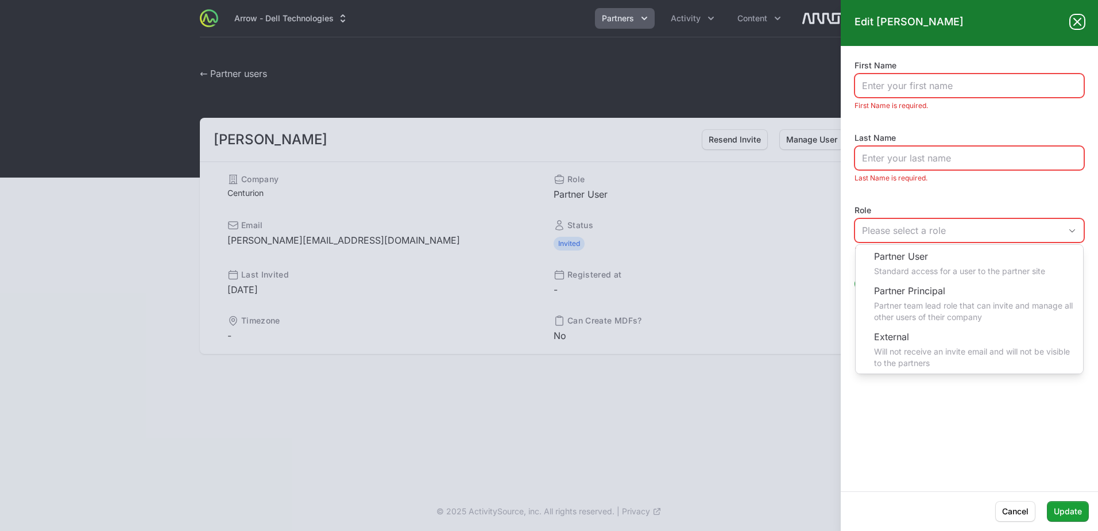
click at [1077, 22] on icon at bounding box center [1077, 21] width 7 height 7
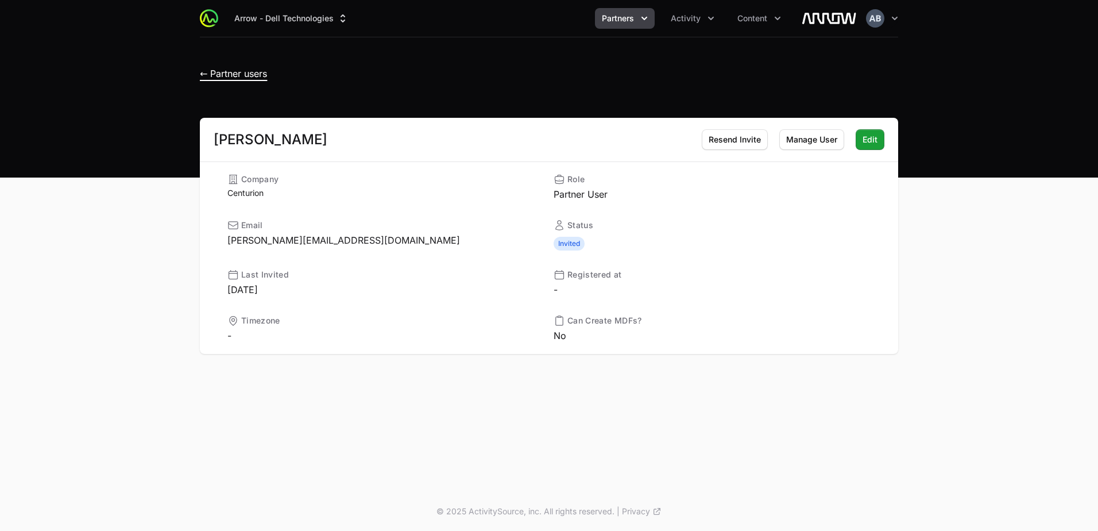
click at [262, 71] on span "← Partner users" at bounding box center [233, 73] width 67 height 11
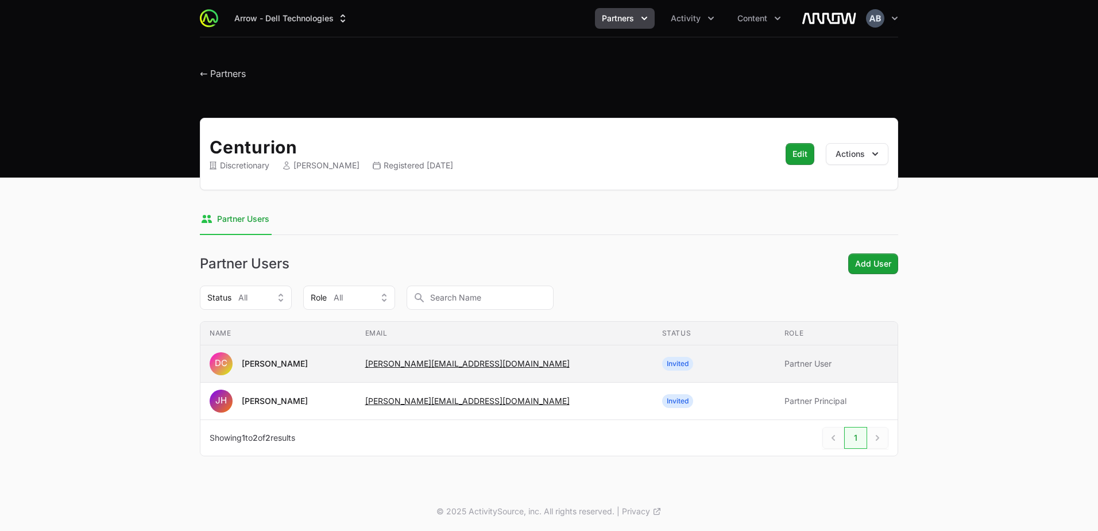
click at [844, 372] on td "Role Partner User" at bounding box center [836, 363] width 122 height 37
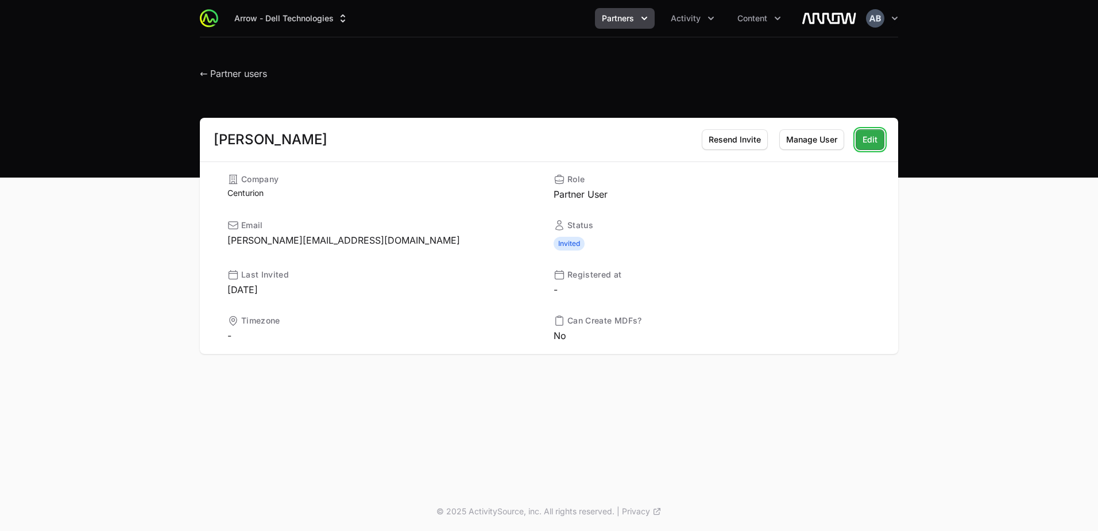
click at [871, 149] on button "Edit" at bounding box center [870, 139] width 29 height 21
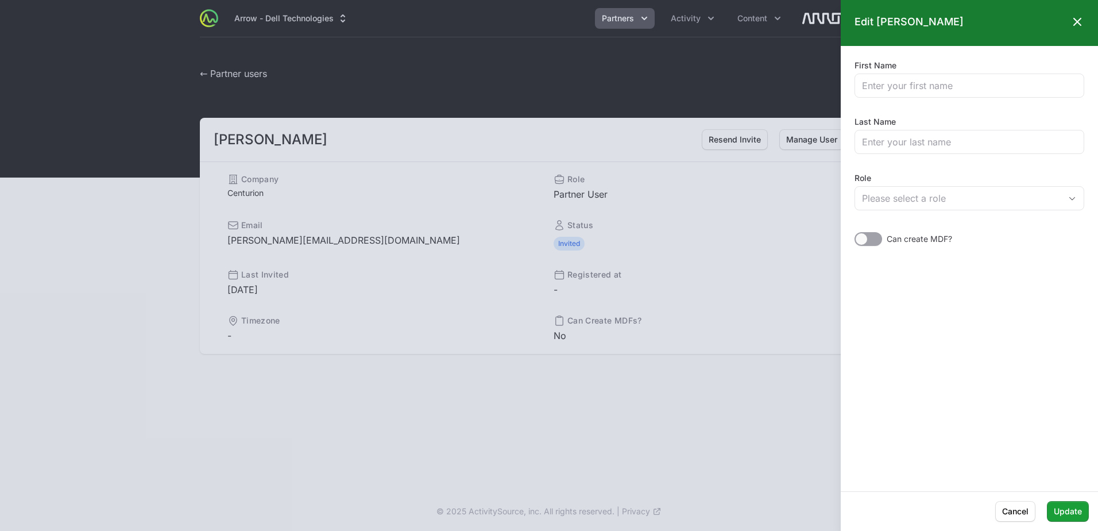
click at [1082, 20] on icon at bounding box center [1078, 22] width 14 height 14
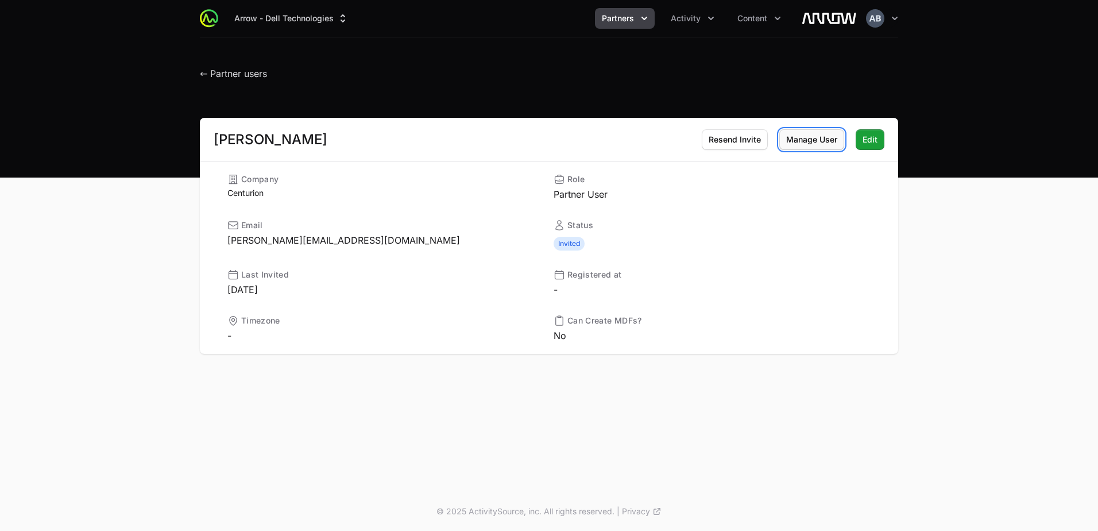
click at [799, 146] on button "Manage User" at bounding box center [811, 139] width 65 height 21
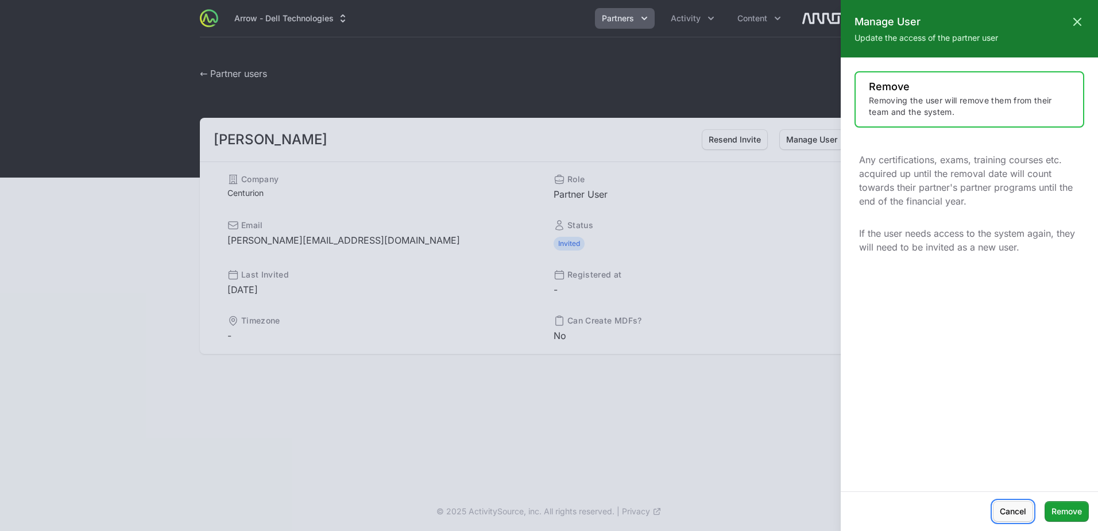
click at [1009, 512] on span "Cancel" at bounding box center [1013, 511] width 26 height 14
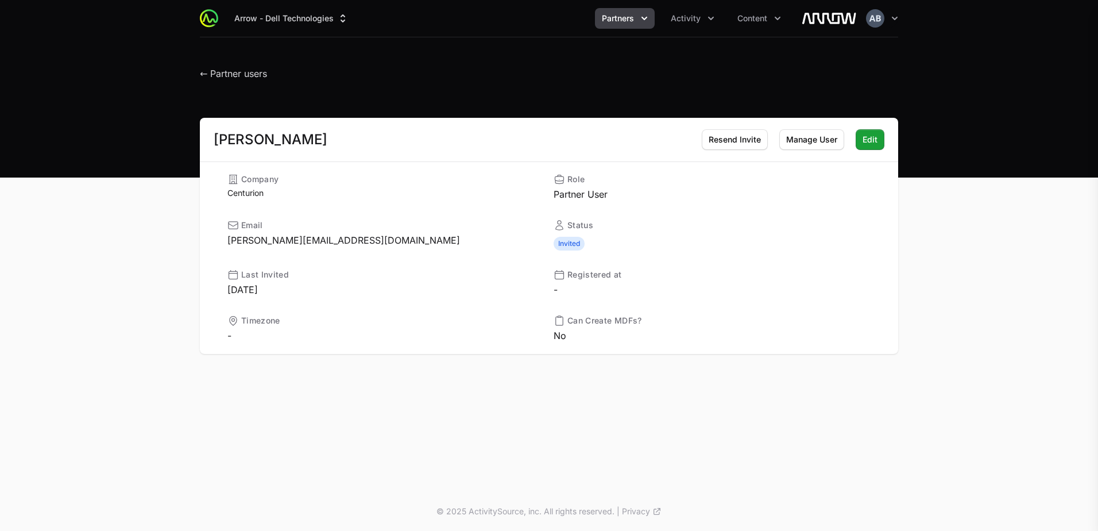
click at [775, 363] on div at bounding box center [549, 265] width 1098 height 531
click at [868, 141] on span "Edit" at bounding box center [870, 140] width 15 height 14
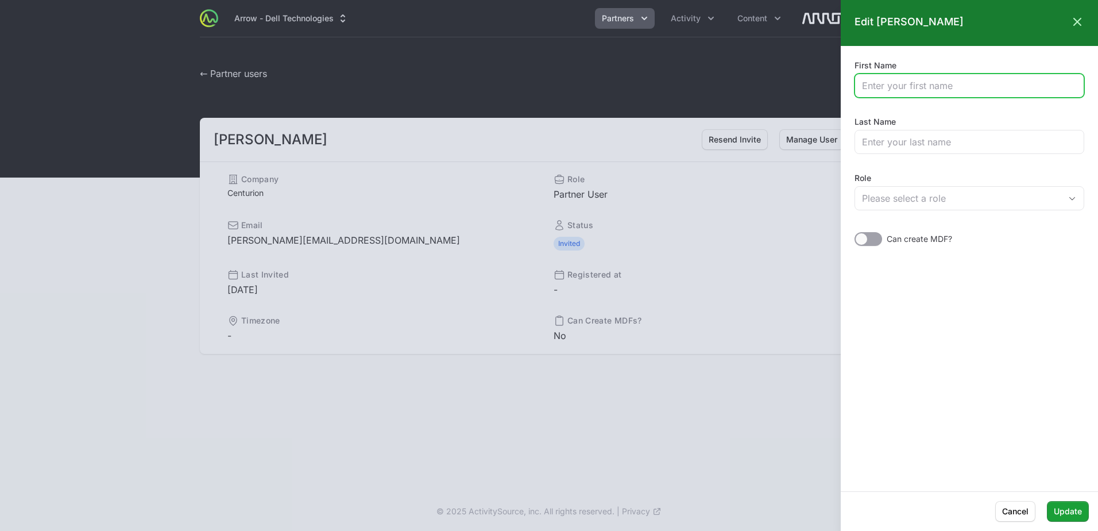
click at [880, 85] on input "First Name" at bounding box center [969, 86] width 215 height 14
type input "[PERSON_NAME]"
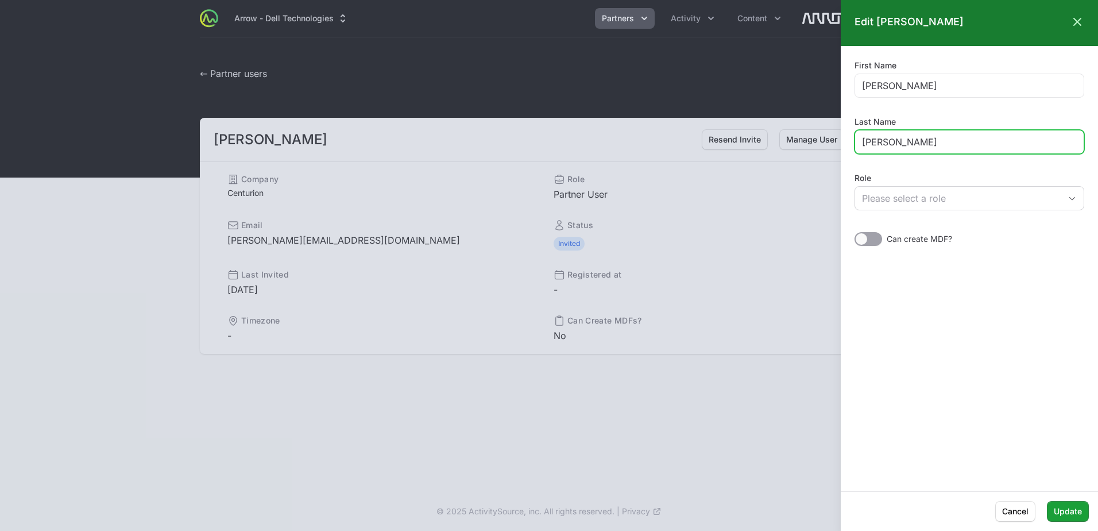
type input "[PERSON_NAME]"
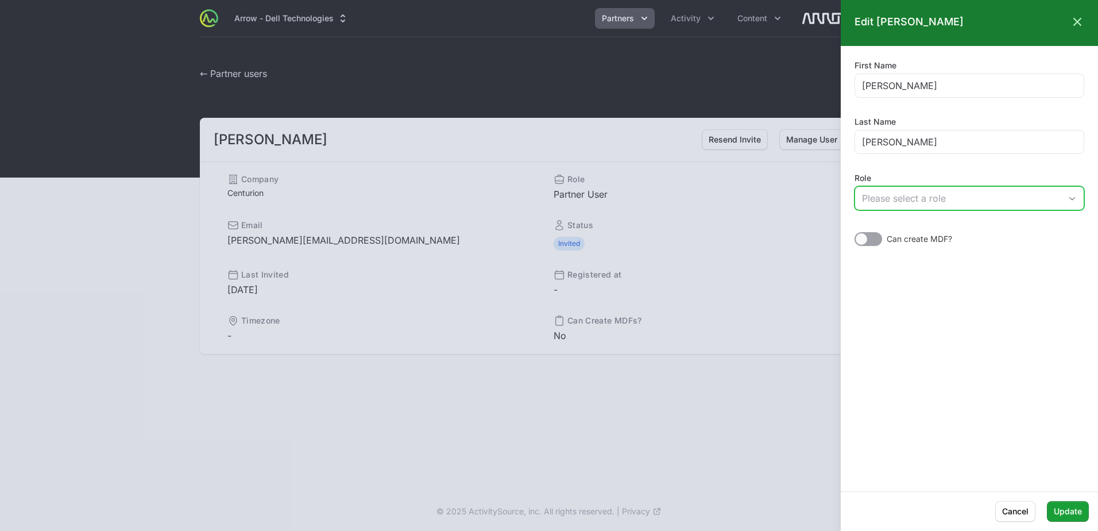
click at [909, 202] on div "Please select a role" at bounding box center [961, 198] width 199 height 14
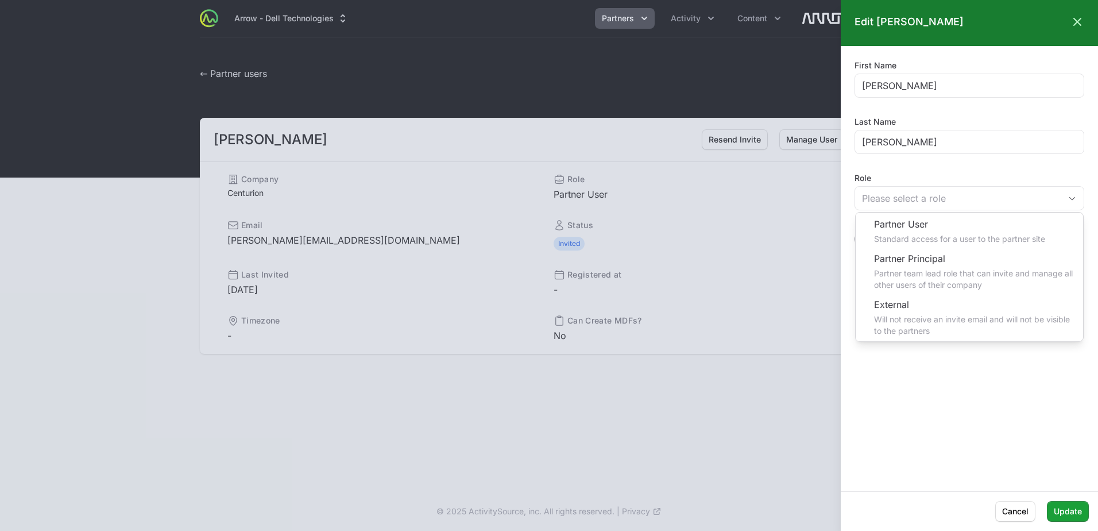
click at [951, 377] on div "First Name [PERSON_NAME] Last Name [PERSON_NAME] Role Please select a role Part…" at bounding box center [969, 269] width 257 height 418
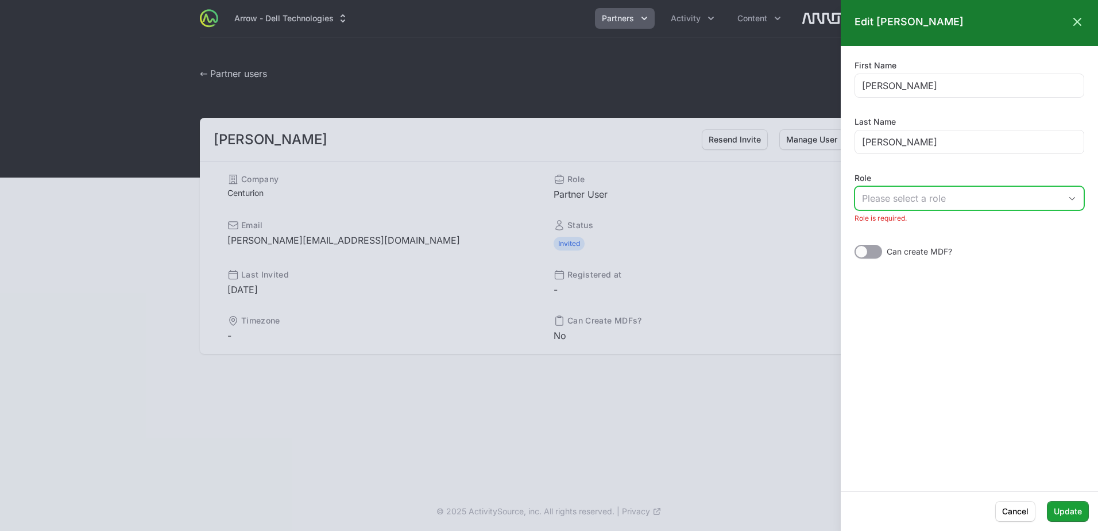
click at [885, 200] on div "Please select a role" at bounding box center [961, 198] width 199 height 14
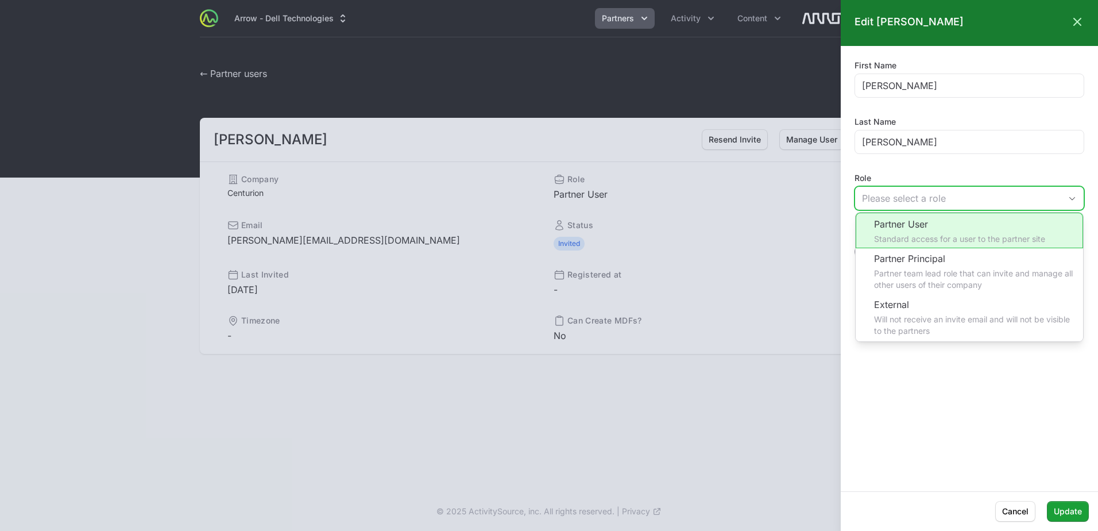
click at [887, 238] on li "Partner User Standard access for a user to the partner site" at bounding box center [969, 231] width 227 height 36
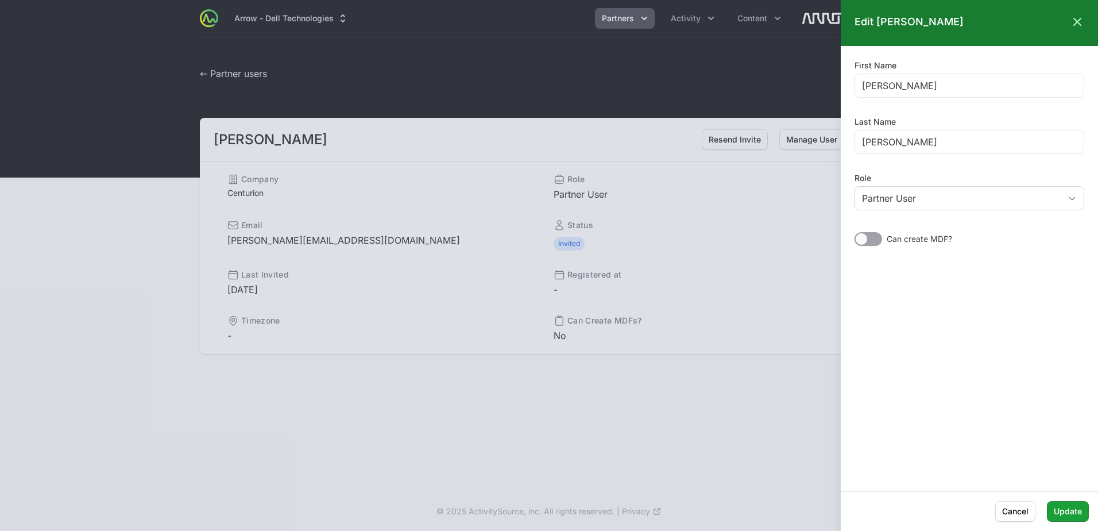
click at [870, 237] on div at bounding box center [869, 239] width 28 height 14
click at [856, 233] on input "checkbox" at bounding box center [855, 232] width 1 height 1
checkbox input "true"
click at [1060, 517] on span "Update" at bounding box center [1068, 511] width 28 height 14
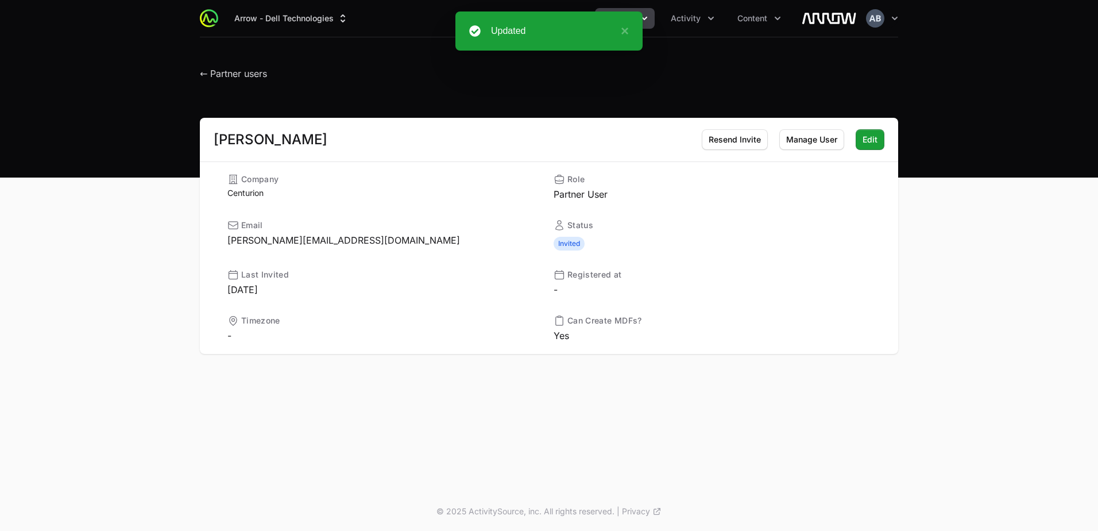
click at [261, 79] on h1 "← Partner users" at bounding box center [233, 70] width 67 height 21
click at [234, 73] on span "← Partner users" at bounding box center [233, 73] width 67 height 11
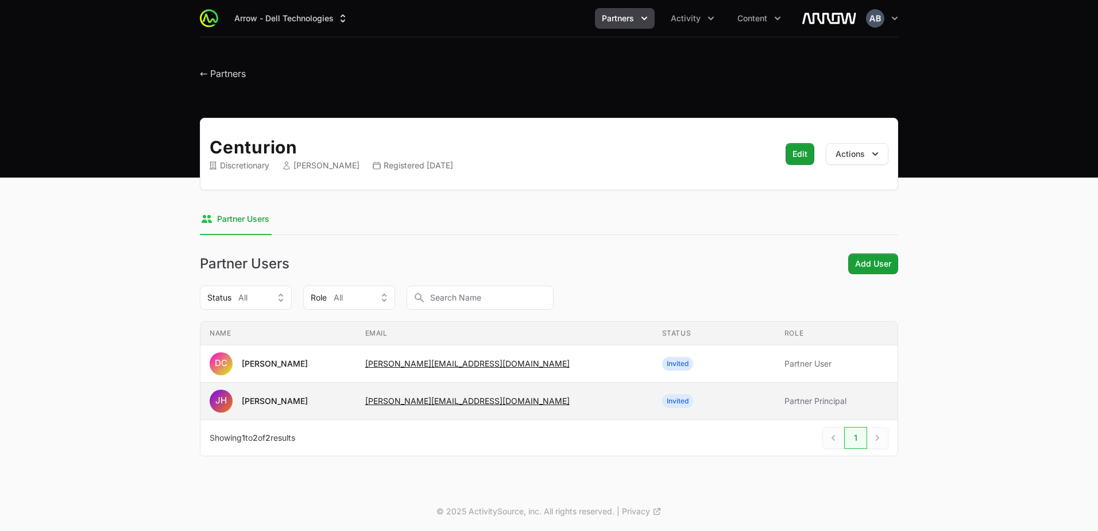
click at [295, 398] on span "[PERSON_NAME] [PERSON_NAME]" at bounding box center [278, 400] width 137 height 23
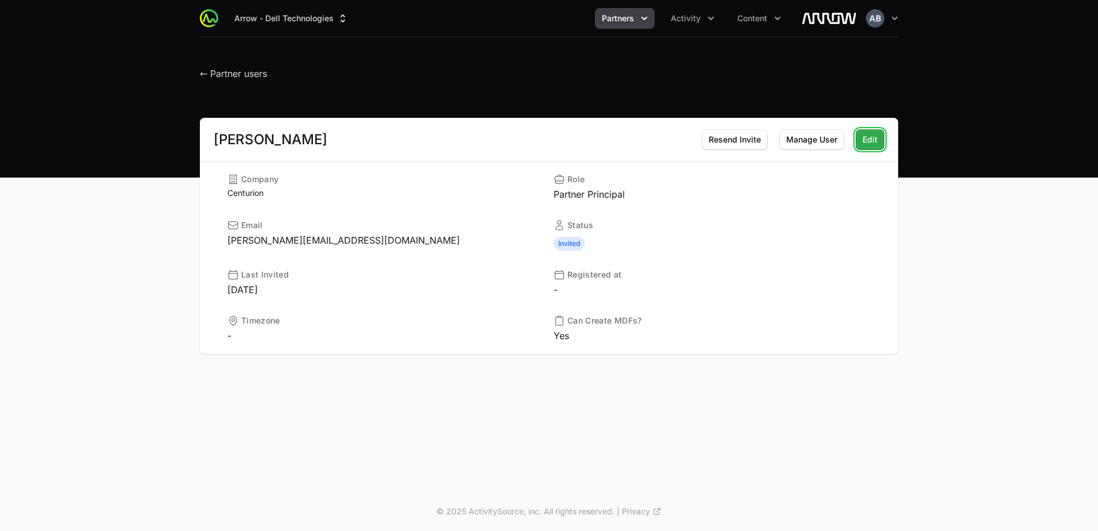
click at [879, 142] on button "Edit" at bounding box center [870, 139] width 29 height 21
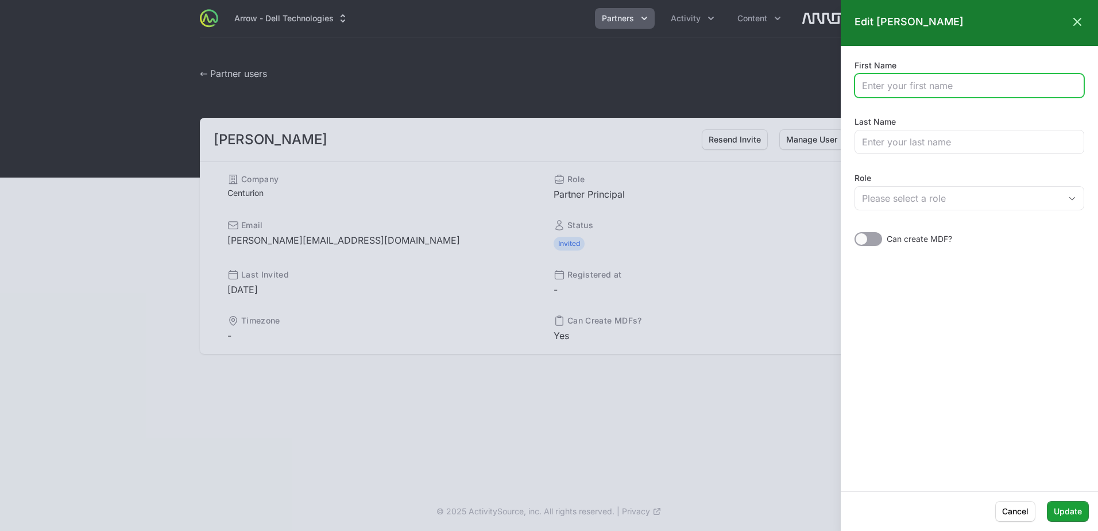
click at [908, 87] on input "First Name" at bounding box center [969, 86] width 215 height 14
type input "[PERSON_NAME]"
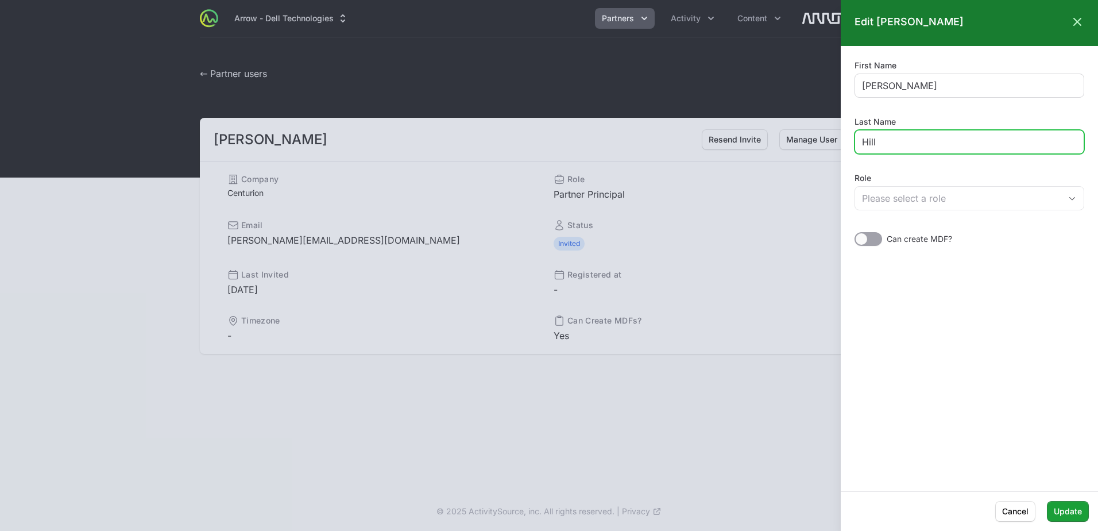
type input "Hill"
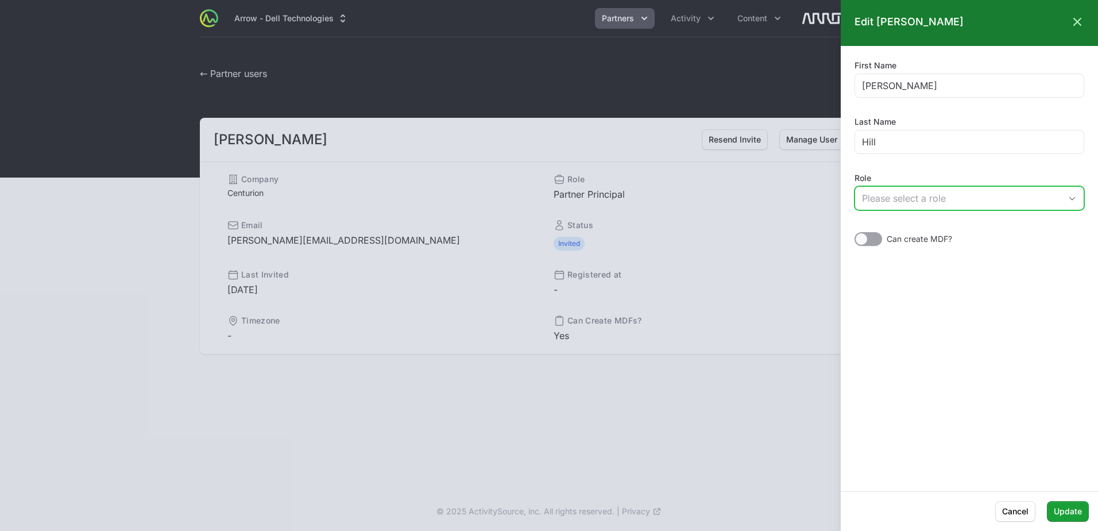
click at [867, 198] on div "Please select a role" at bounding box center [961, 198] width 199 height 14
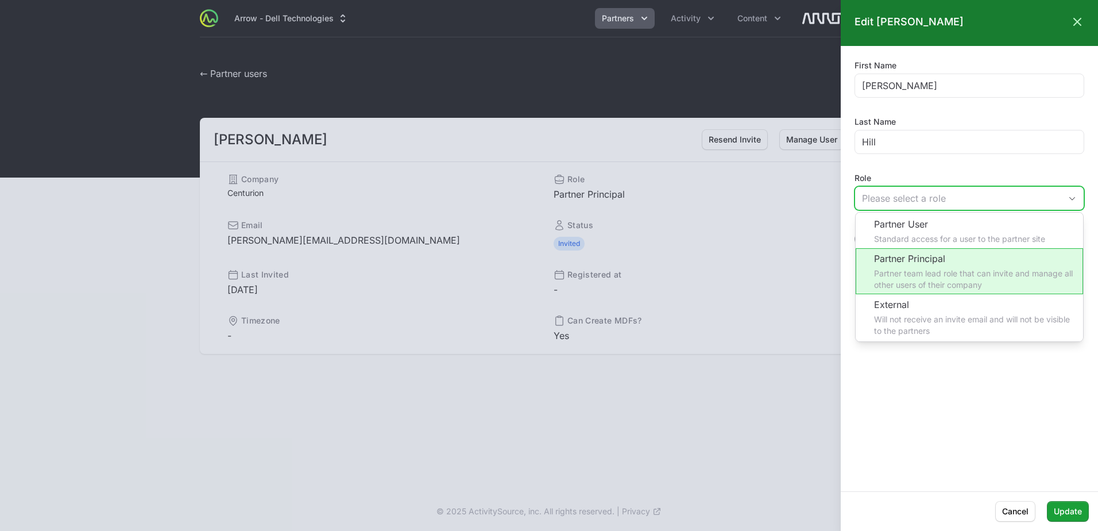
click at [924, 260] on li "Partner Principal Partner team lead role that can invite and manage all other u…" at bounding box center [969, 271] width 227 height 46
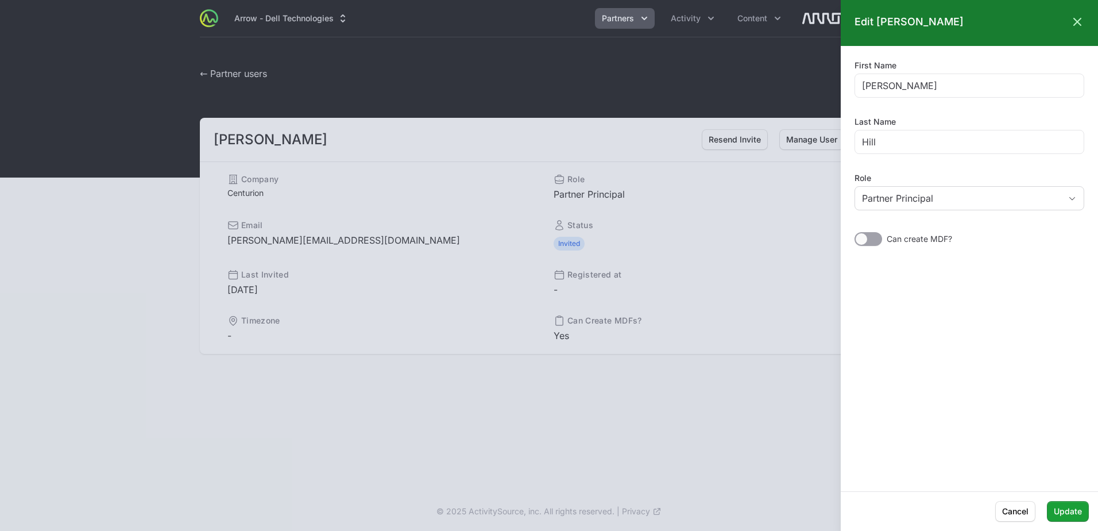
click at [872, 242] on div at bounding box center [869, 239] width 28 height 14
click at [856, 233] on input "checkbox" at bounding box center [855, 232] width 1 height 1
checkbox input "true"
drag, startPoint x: 1068, startPoint y: 510, endPoint x: 1039, endPoint y: 442, distance: 73.8
click at [1068, 510] on span "Update" at bounding box center [1068, 511] width 28 height 14
